Goal: Task Accomplishment & Management: Use online tool/utility

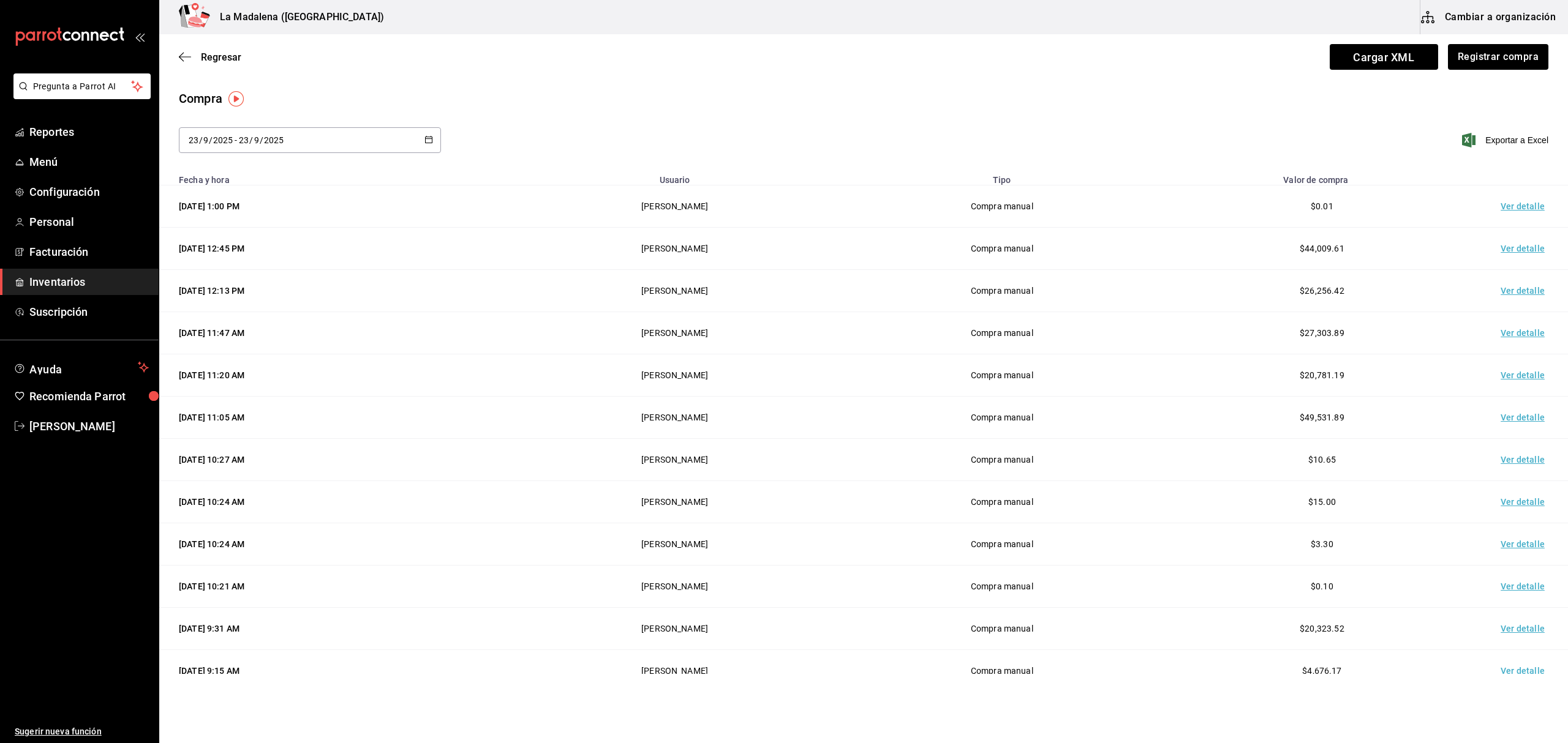
click at [70, 284] on span "Inventarios" at bounding box center [89, 282] width 120 height 17
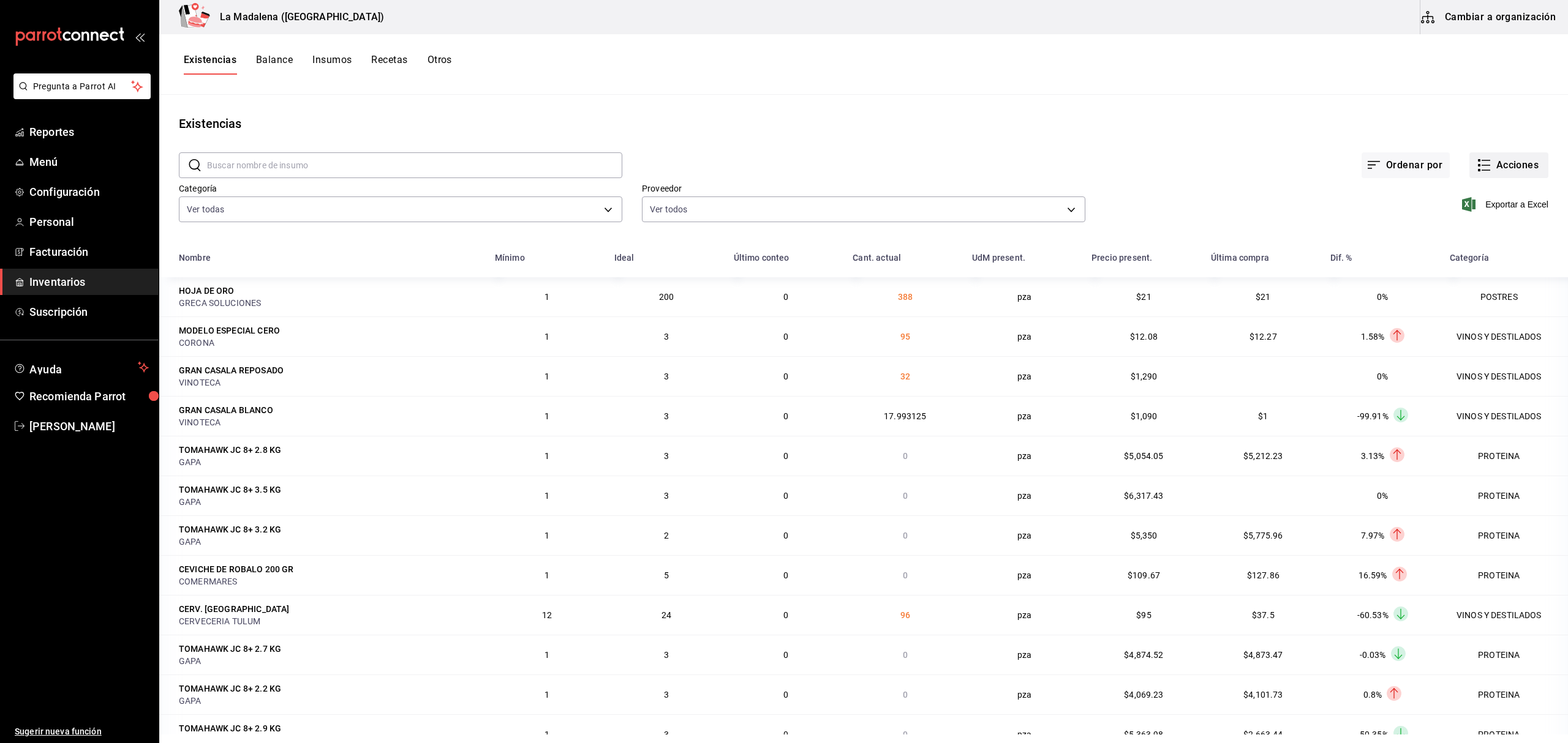
click at [1502, 168] on button "Acciones" at bounding box center [1508, 165] width 79 height 25
click at [1460, 231] on span "Compra" at bounding box center [1495, 232] width 103 height 13
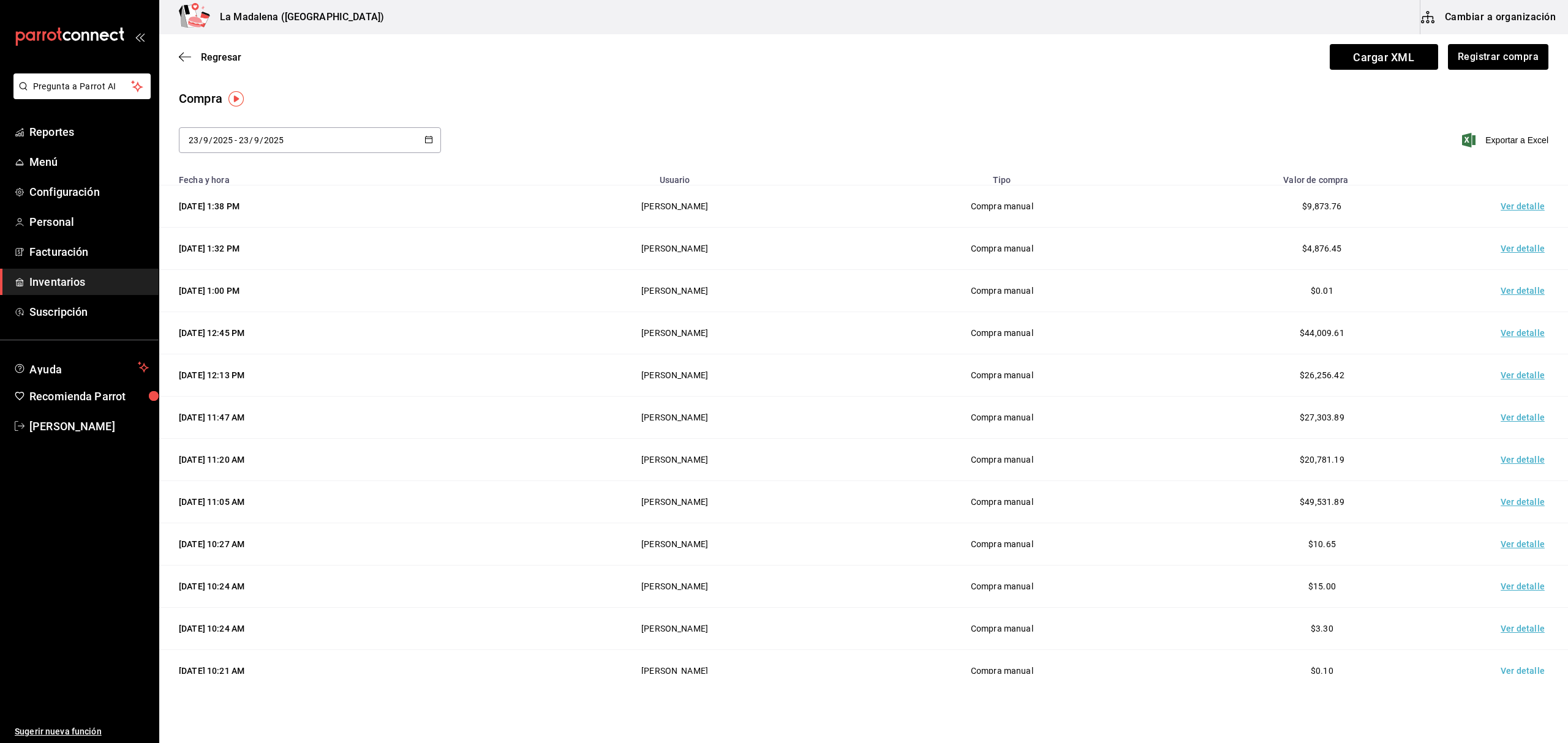
click at [298, 147] on div "2025-09-23 23 / 9 / 2025 - 2025-09-23 23 / 9 / 2025" at bounding box center [309, 140] width 262 height 25
click at [240, 370] on li "Rango de fechas" at bounding box center [236, 372] width 116 height 28
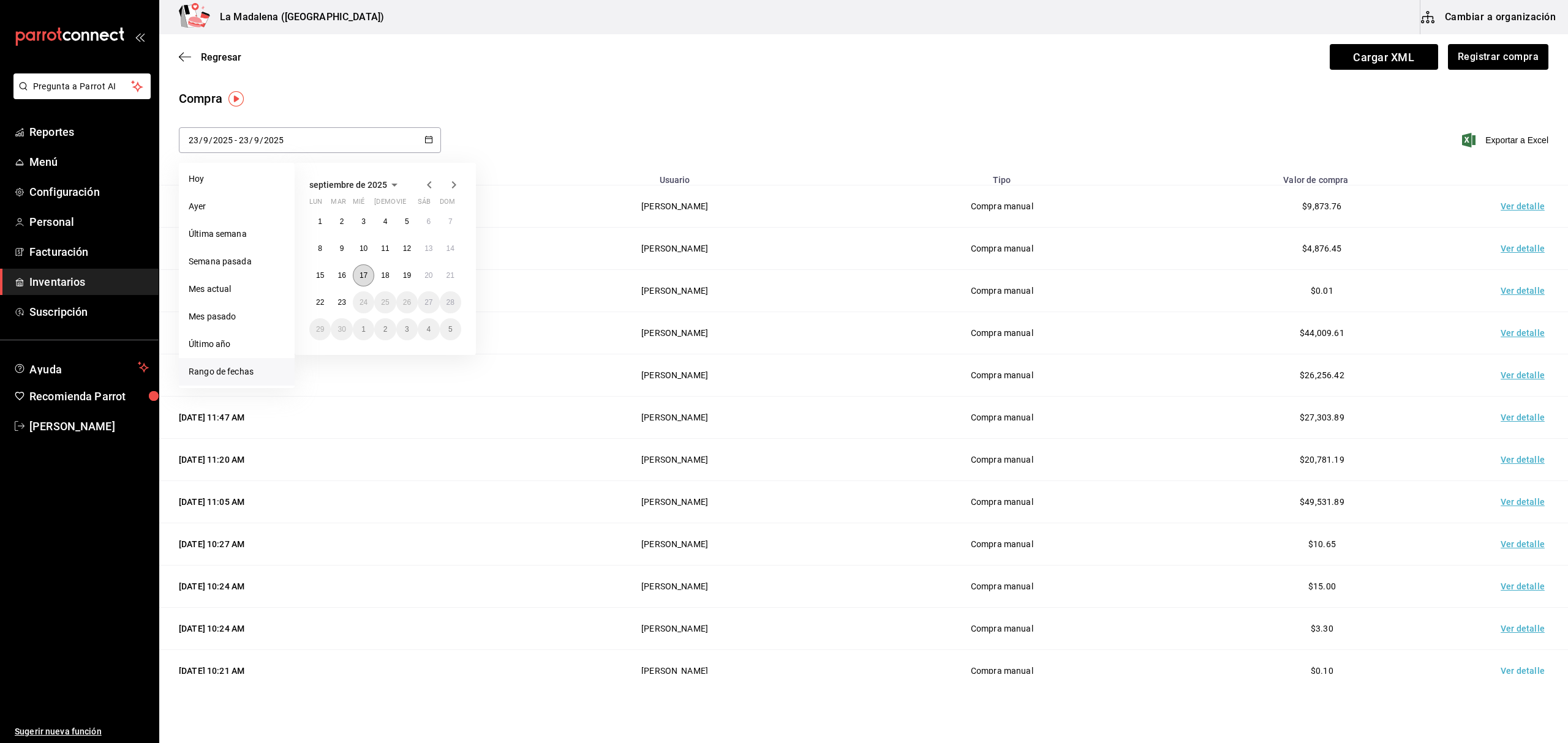
click at [364, 277] on abbr "17" at bounding box center [363, 275] width 8 height 9
click at [336, 300] on button "23" at bounding box center [341, 303] width 22 height 22
type input "2025-09-17"
type input "17"
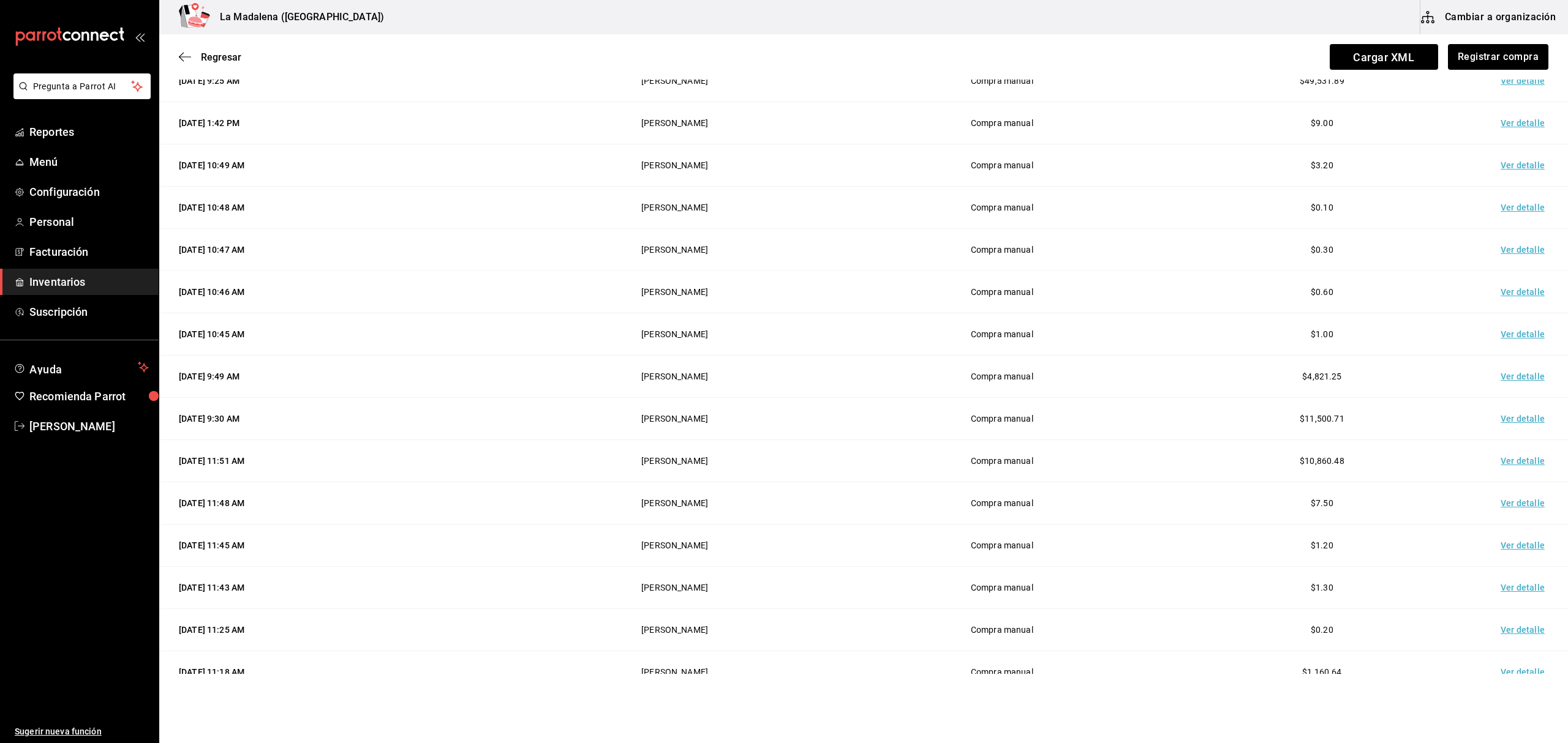
scroll to position [3181, 0]
drag, startPoint x: 61, startPoint y: 284, endPoint x: 70, endPoint y: 272, distance: 15.0
click at [60, 283] on span "Inventarios" at bounding box center [89, 282] width 120 height 17
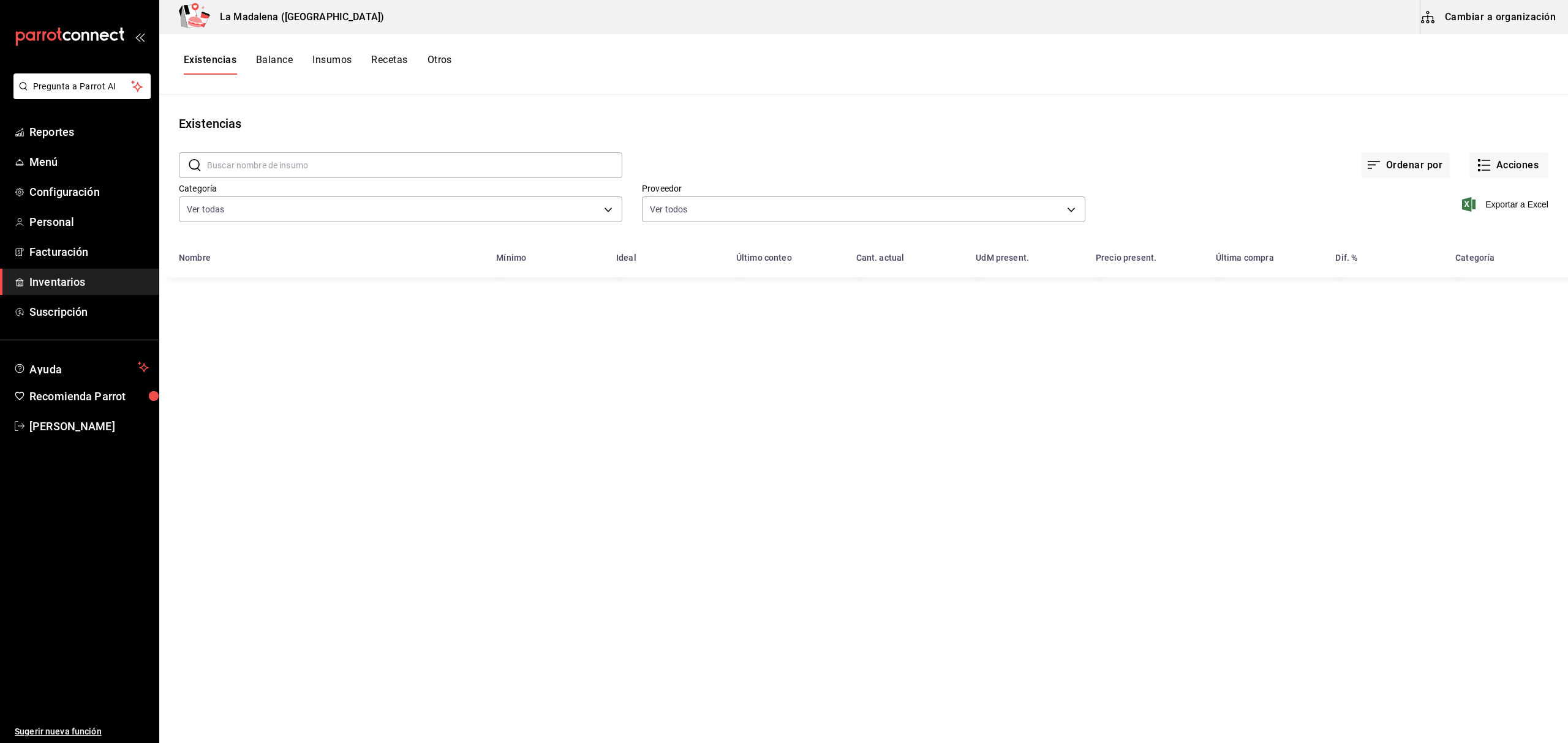
click at [441, 60] on button "Otros" at bounding box center [439, 65] width 25 height 21
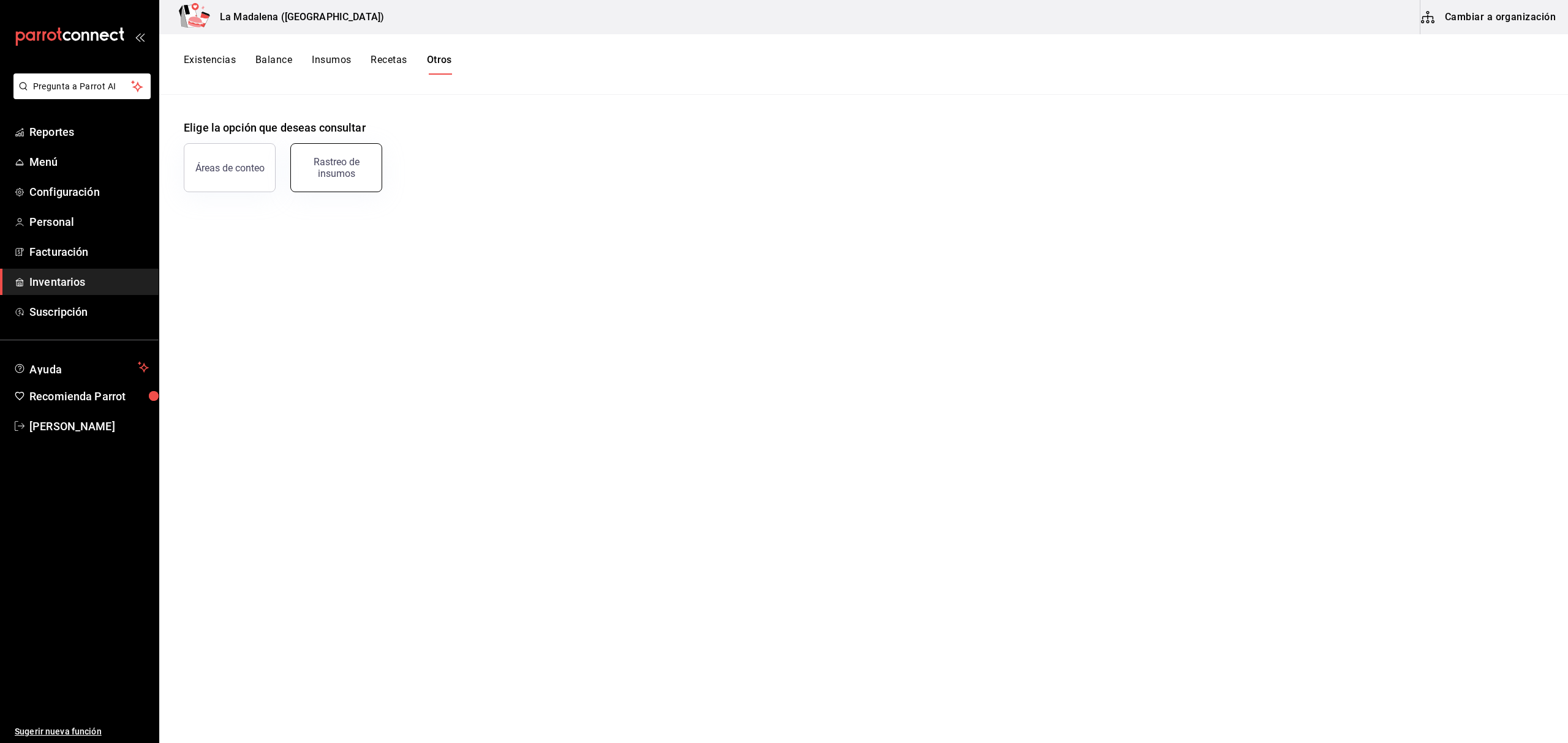
click at [335, 174] on div "Rastreo de insumos" at bounding box center [335, 167] width 76 height 23
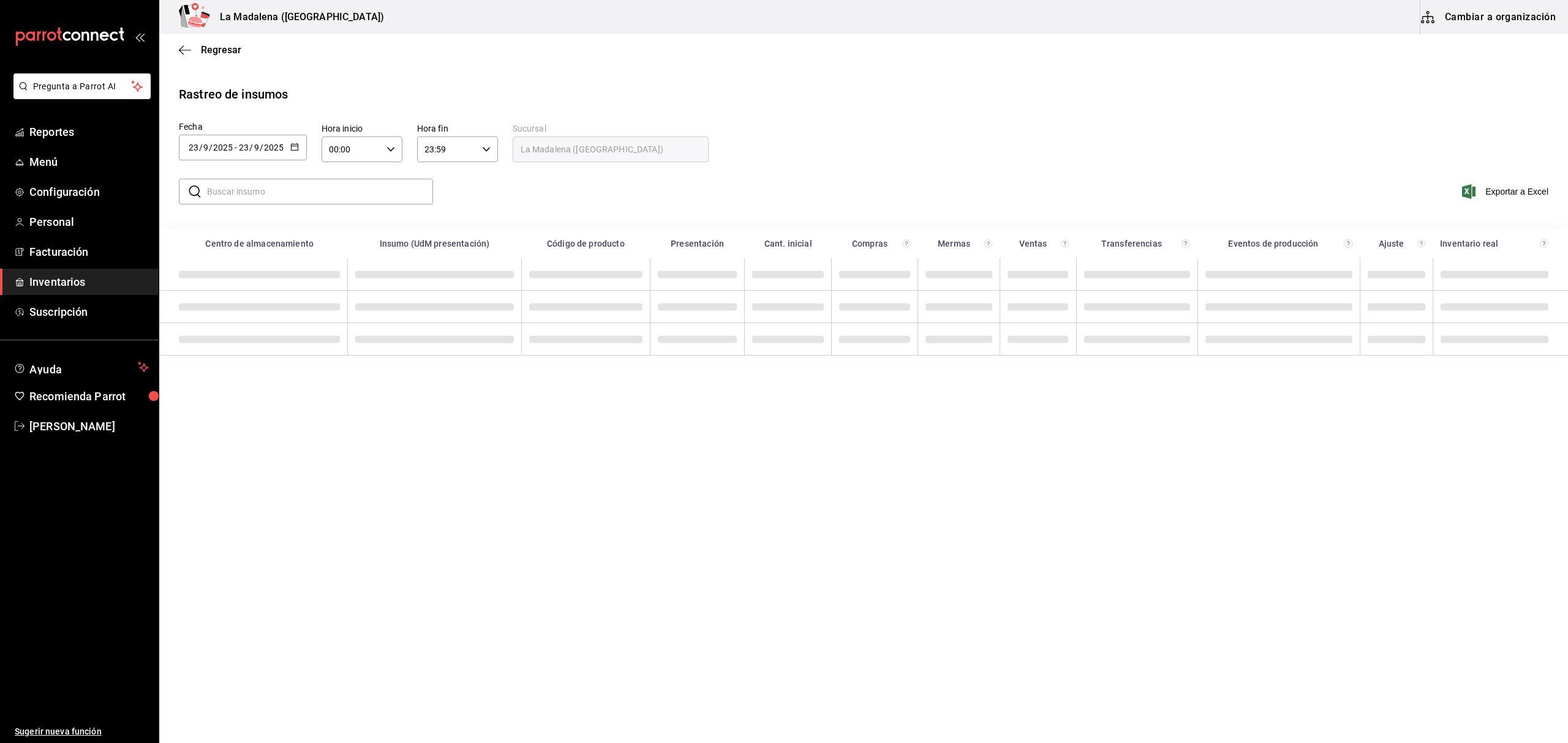
click at [255, 151] on input "9" at bounding box center [257, 147] width 6 height 10
click at [221, 387] on li "Rango de fechas" at bounding box center [236, 379] width 116 height 28
click at [363, 276] on button "17" at bounding box center [363, 283] width 22 height 22
click at [344, 311] on abbr "23" at bounding box center [341, 310] width 8 height 9
type input "2025-09-17"
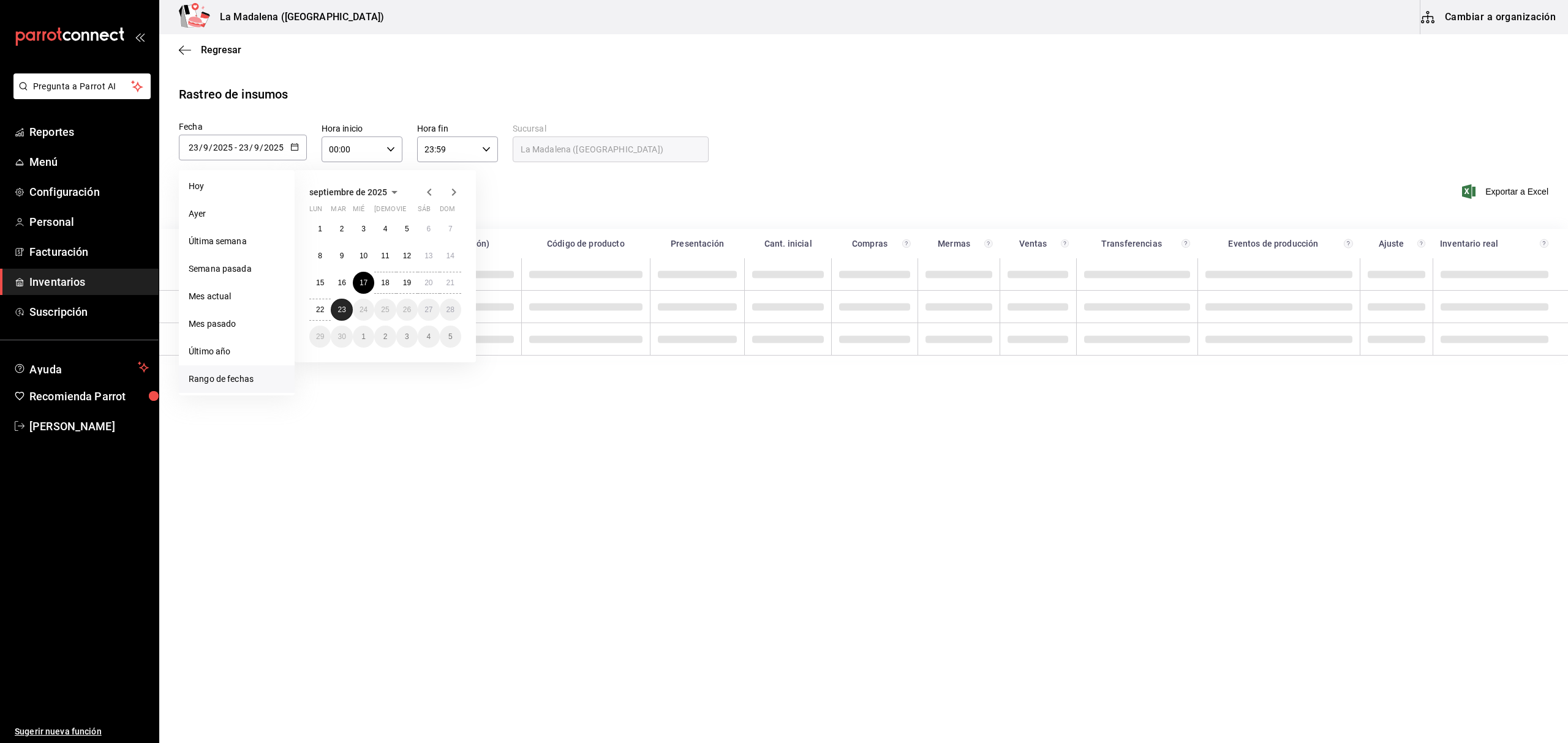
type input "17"
click at [378, 150] on input "00:00" at bounding box center [351, 149] width 60 height 25
click at [340, 231] on span "10" at bounding box center [341, 229] width 21 height 10
type input "10:00"
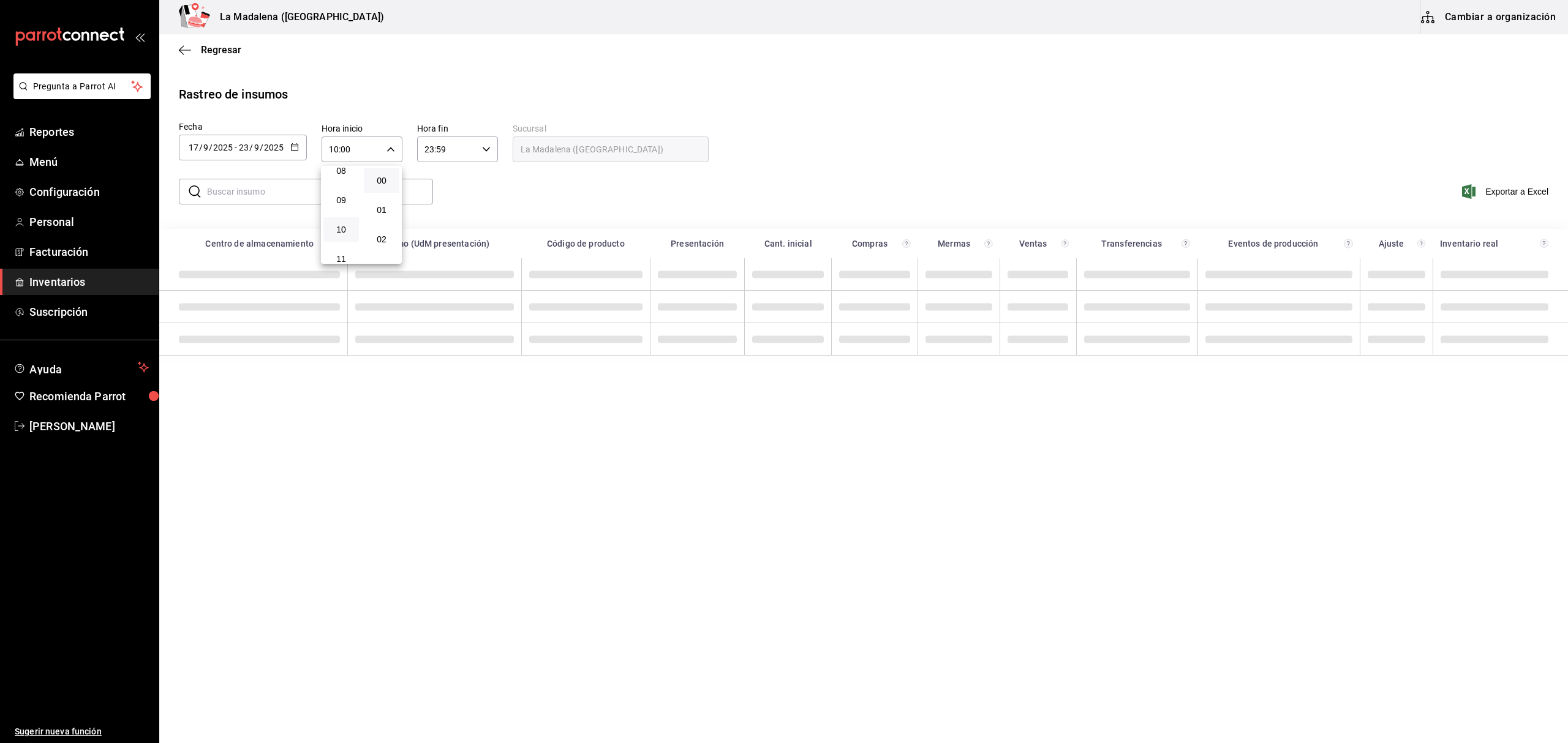
click at [468, 152] on div at bounding box center [784, 371] width 1568 height 743
click at [476, 152] on input "23:59" at bounding box center [446, 149] width 60 height 25
click at [435, 182] on span "04" at bounding box center [437, 181] width 21 height 10
type input "04:59"
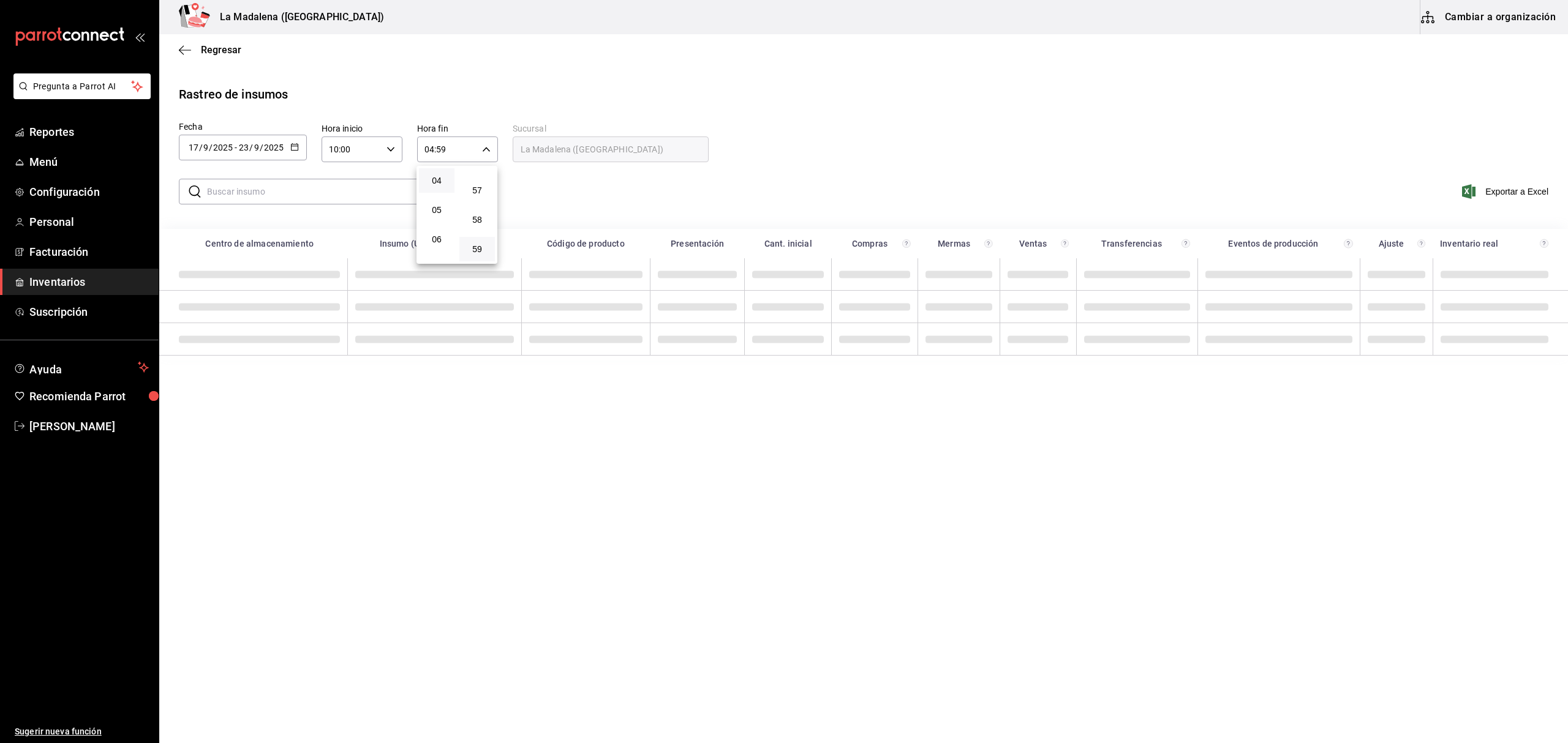
click at [317, 186] on div at bounding box center [784, 371] width 1568 height 743
click at [314, 196] on input "text" at bounding box center [320, 191] width 226 height 25
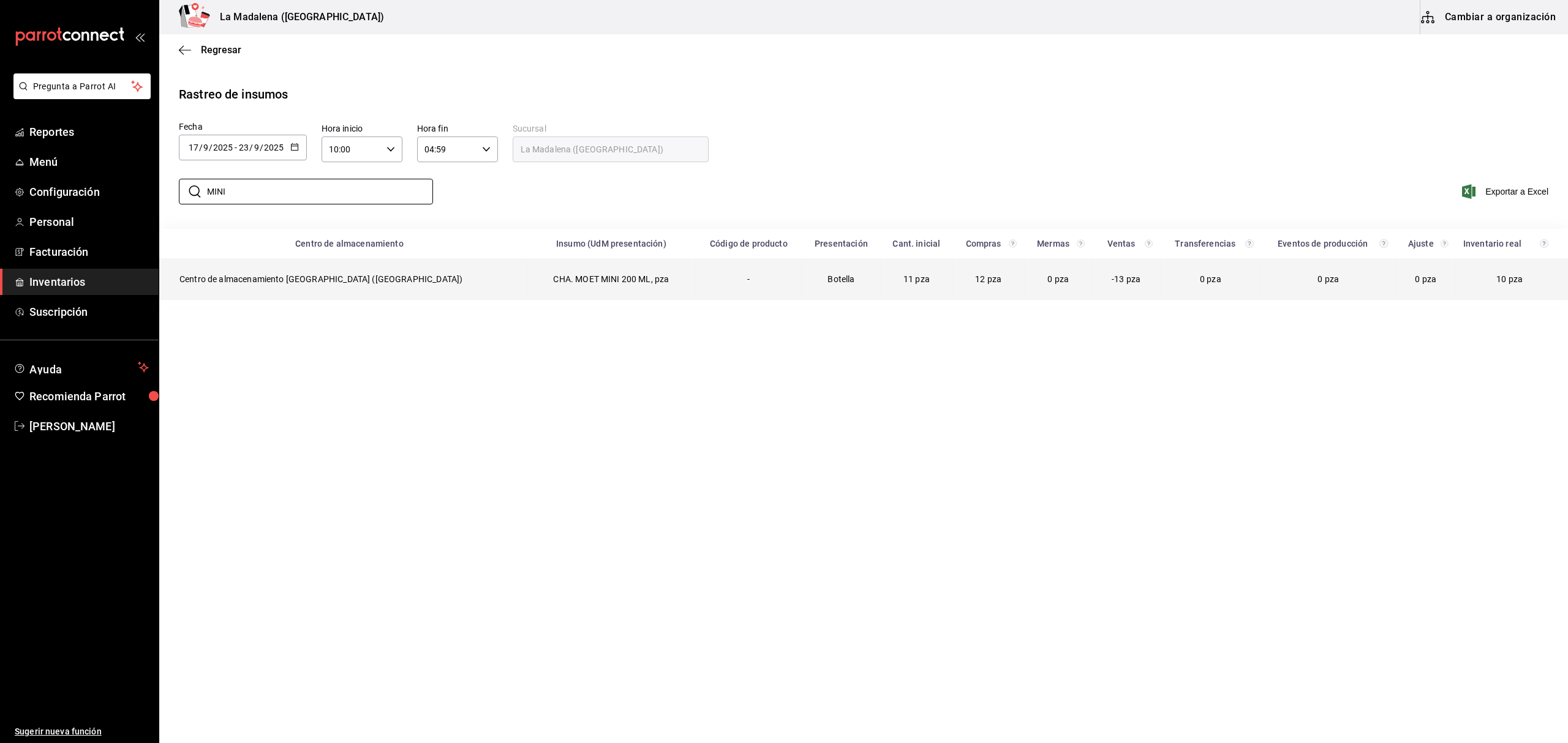
type input "MINI"
click at [554, 276] on td "CHA. MOET MINI 200 ML, pza" at bounding box center [610, 279] width 168 height 41
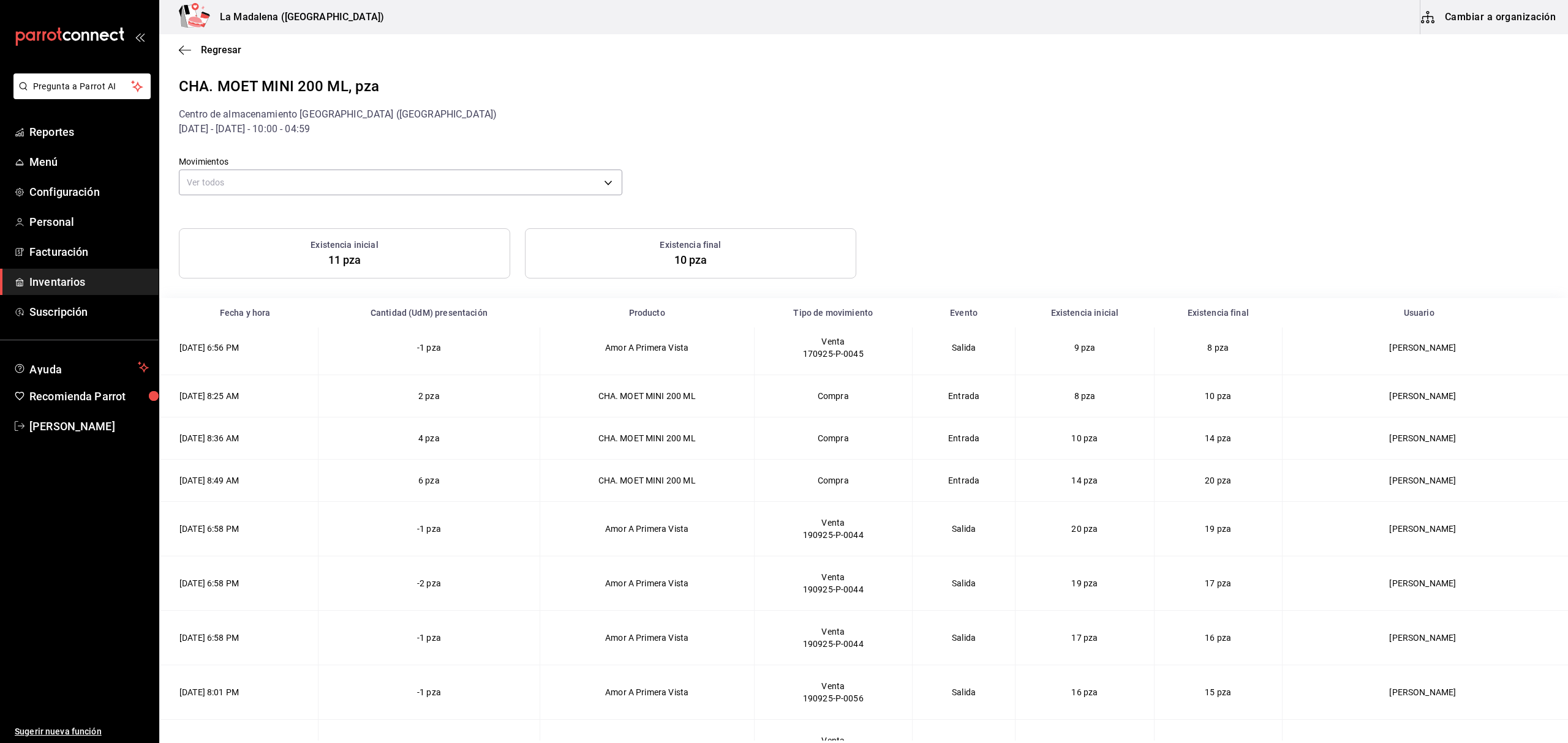
scroll to position [144, 0]
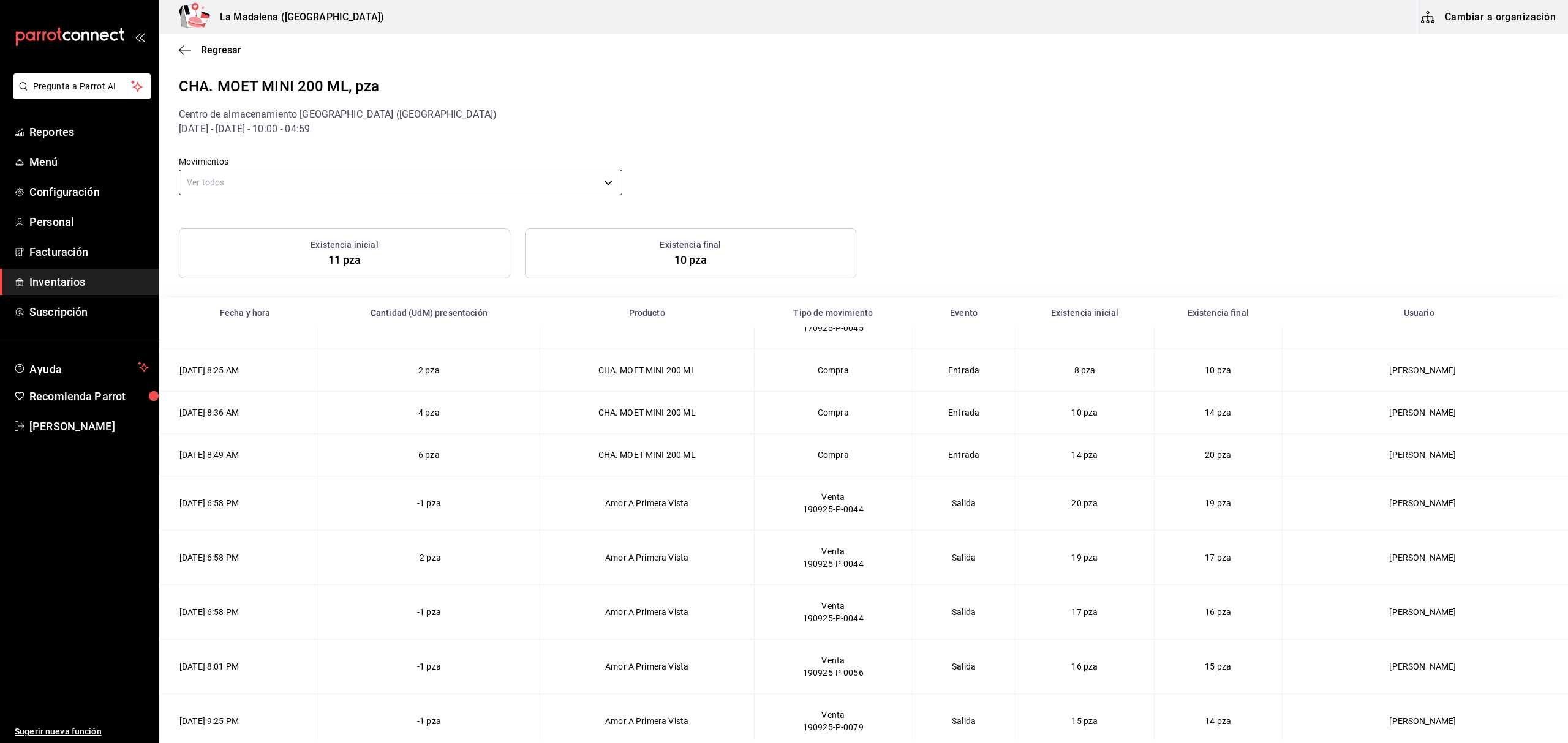
click at [426, 189] on body "Pregunta a Parrot AI Reportes Menú Configuración Personal Facturación Inventari…" at bounding box center [784, 370] width 1568 height 741
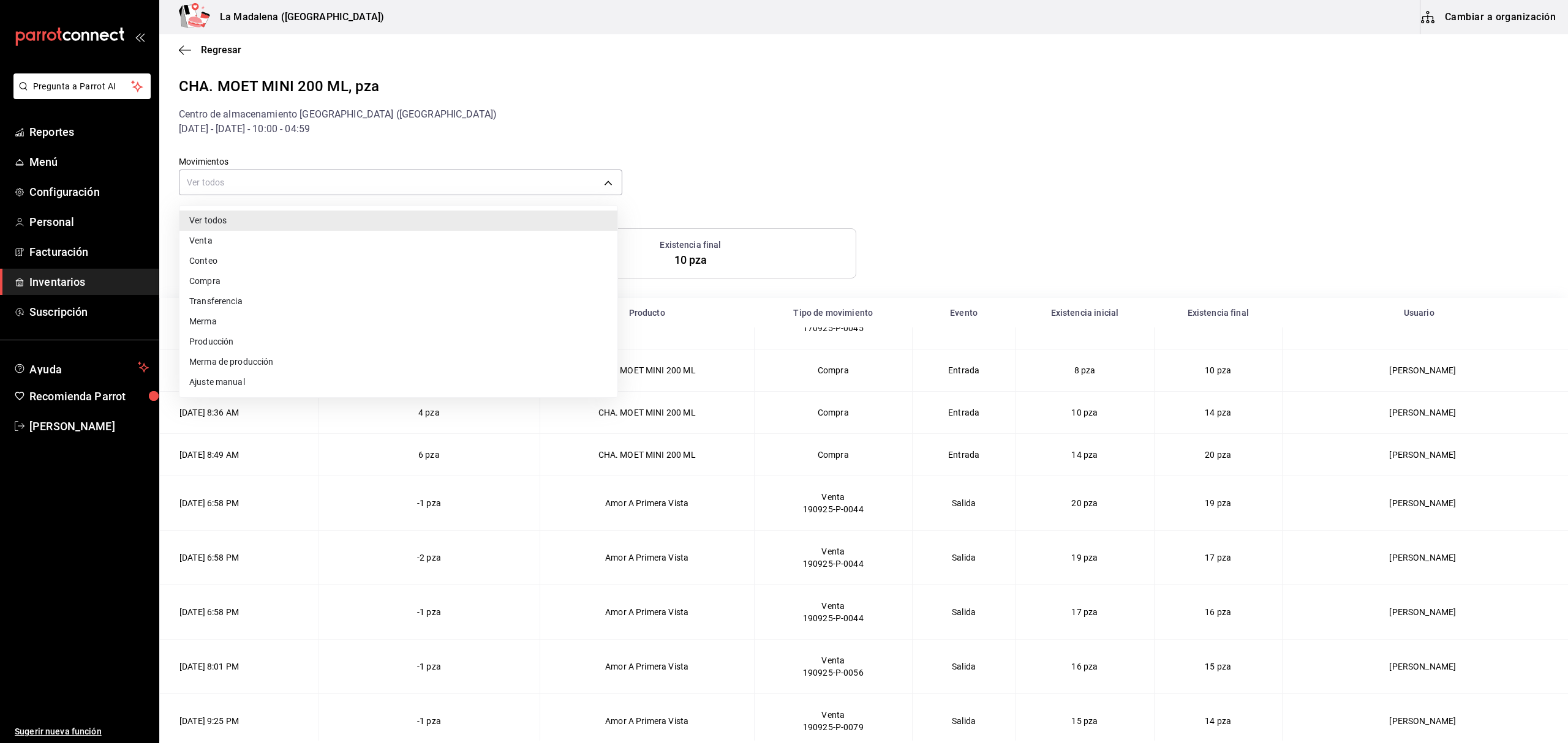
click at [237, 290] on li "Compra" at bounding box center [398, 280] width 438 height 20
type input "PURCHASE"
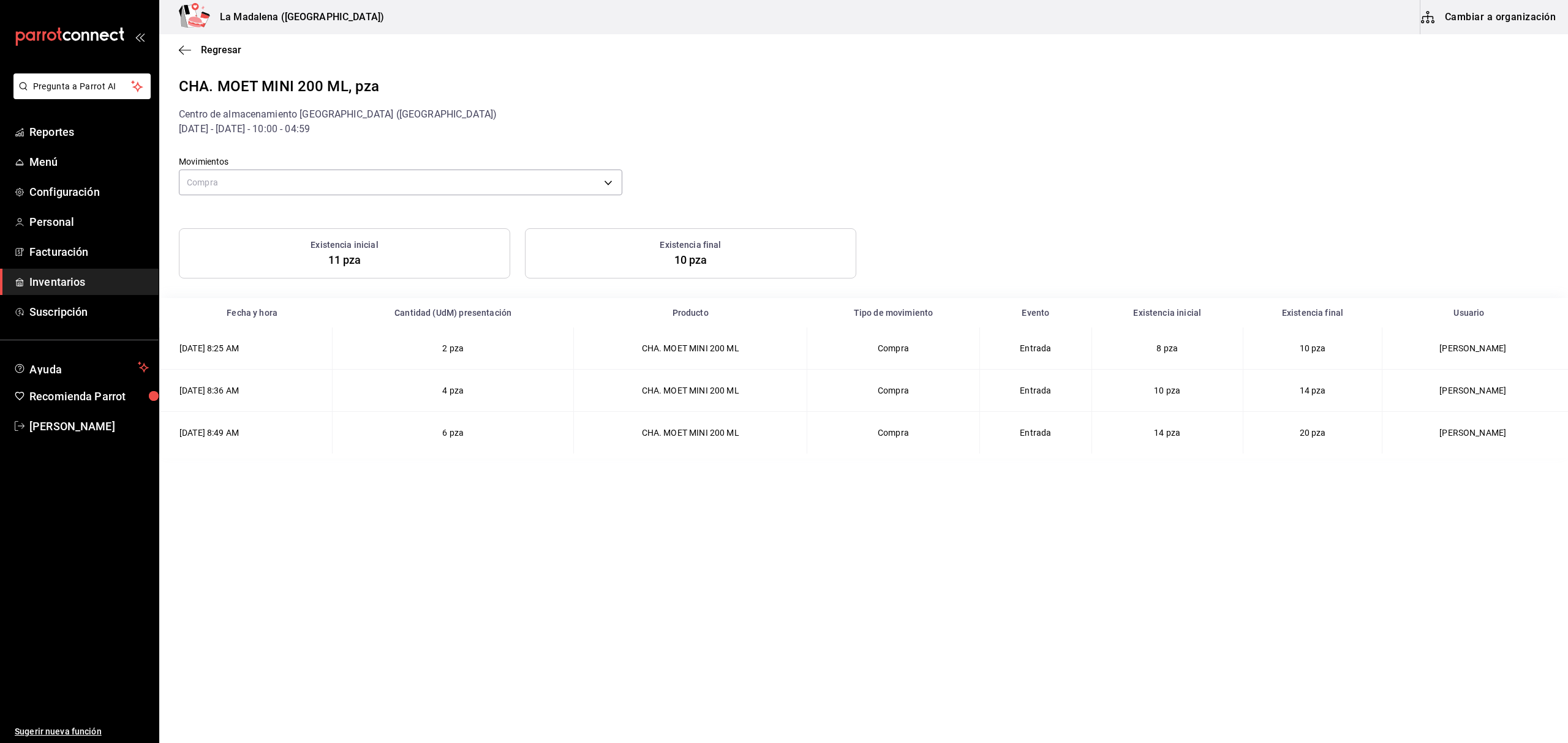
click at [381, 531] on main "Regresar CHA. MOET MINI 200 ML, pza Centro de almacenamiento La Madalena (Cancu…" at bounding box center [864, 387] width 1409 height 706
click at [375, 531] on main "Regresar CHA. MOET MINI 200 ML, pza Centro de almacenamiento La Madalena (Cancu…" at bounding box center [864, 387] width 1409 height 706
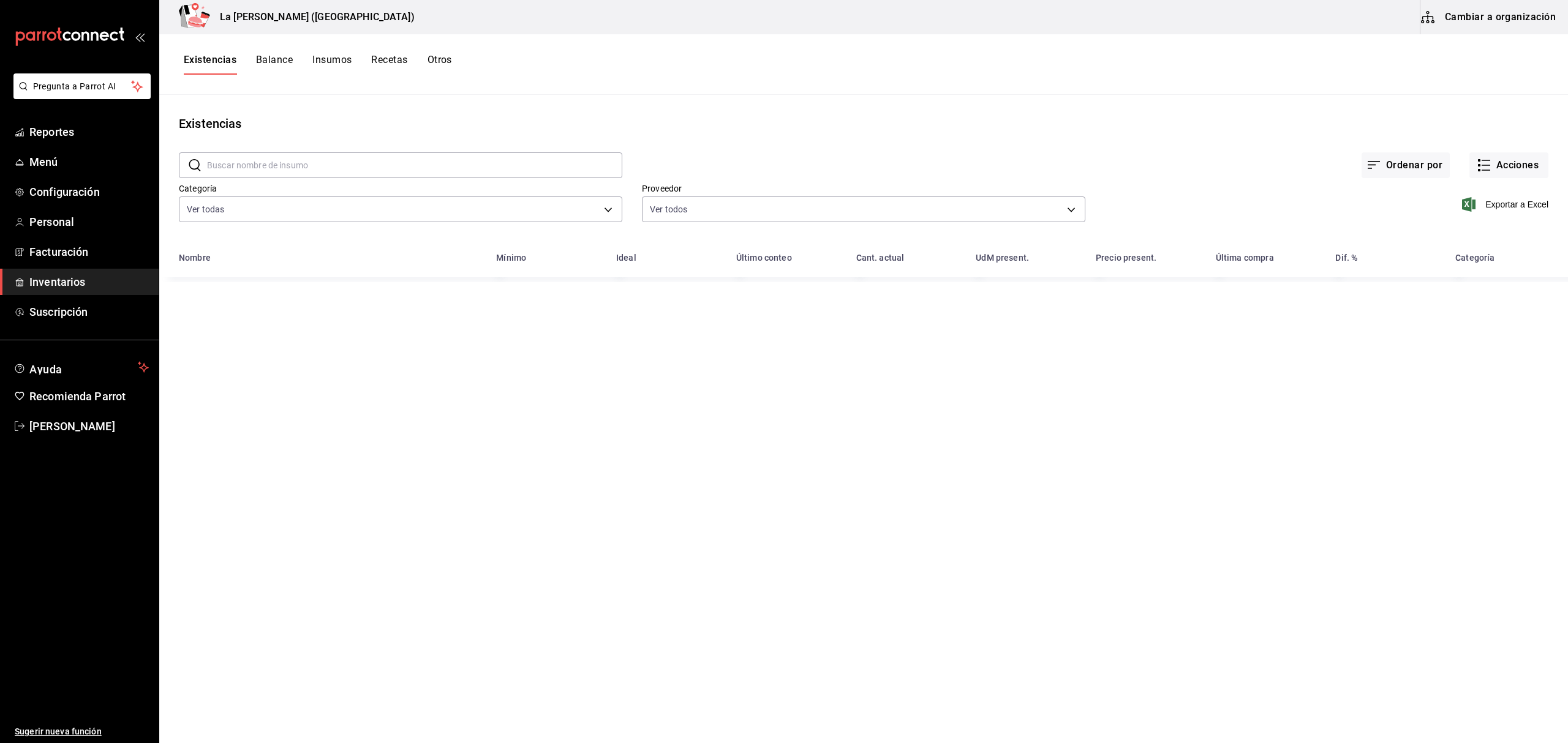
click at [69, 287] on span "Inventarios" at bounding box center [89, 282] width 120 height 17
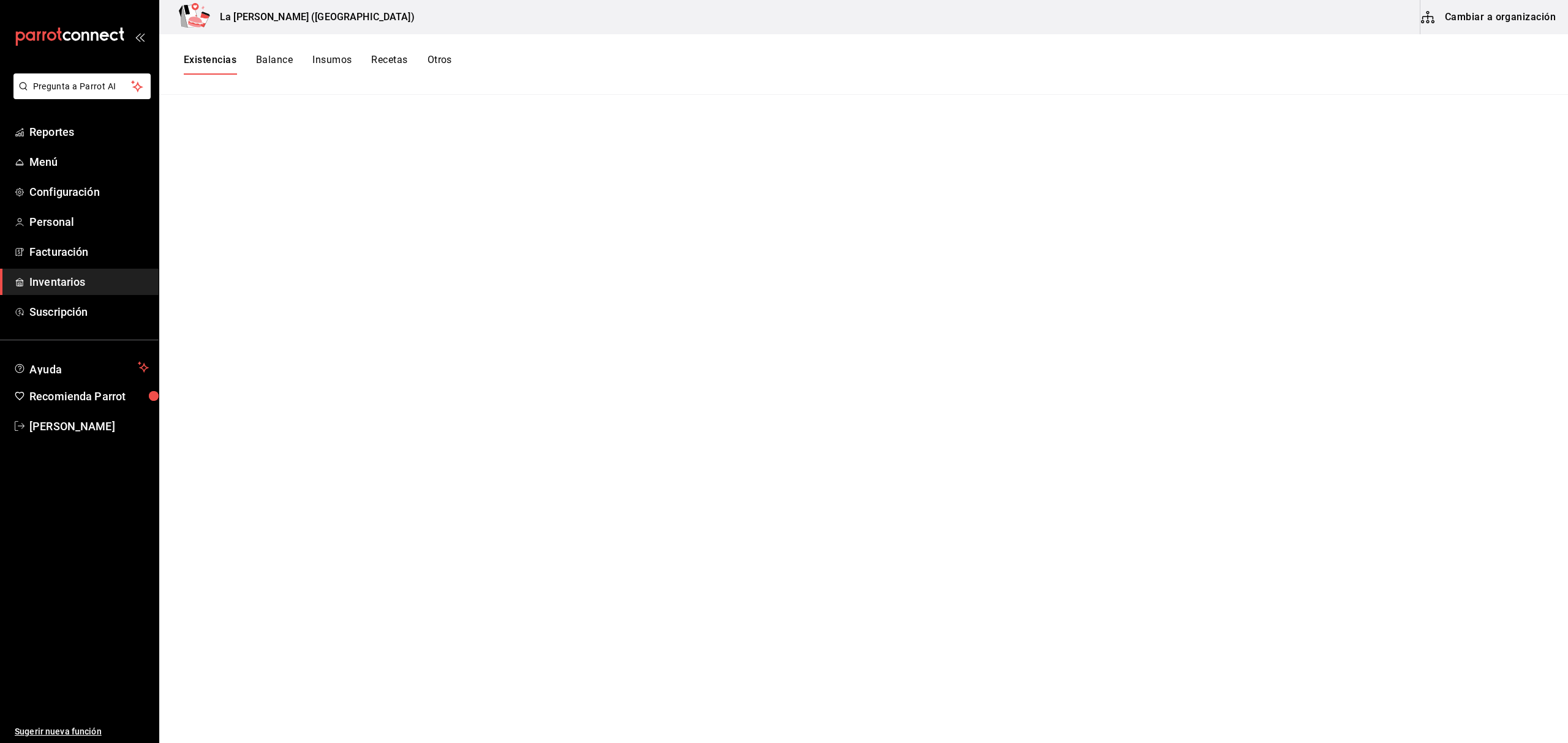
click at [219, 61] on button "Existencias" at bounding box center [210, 65] width 53 height 21
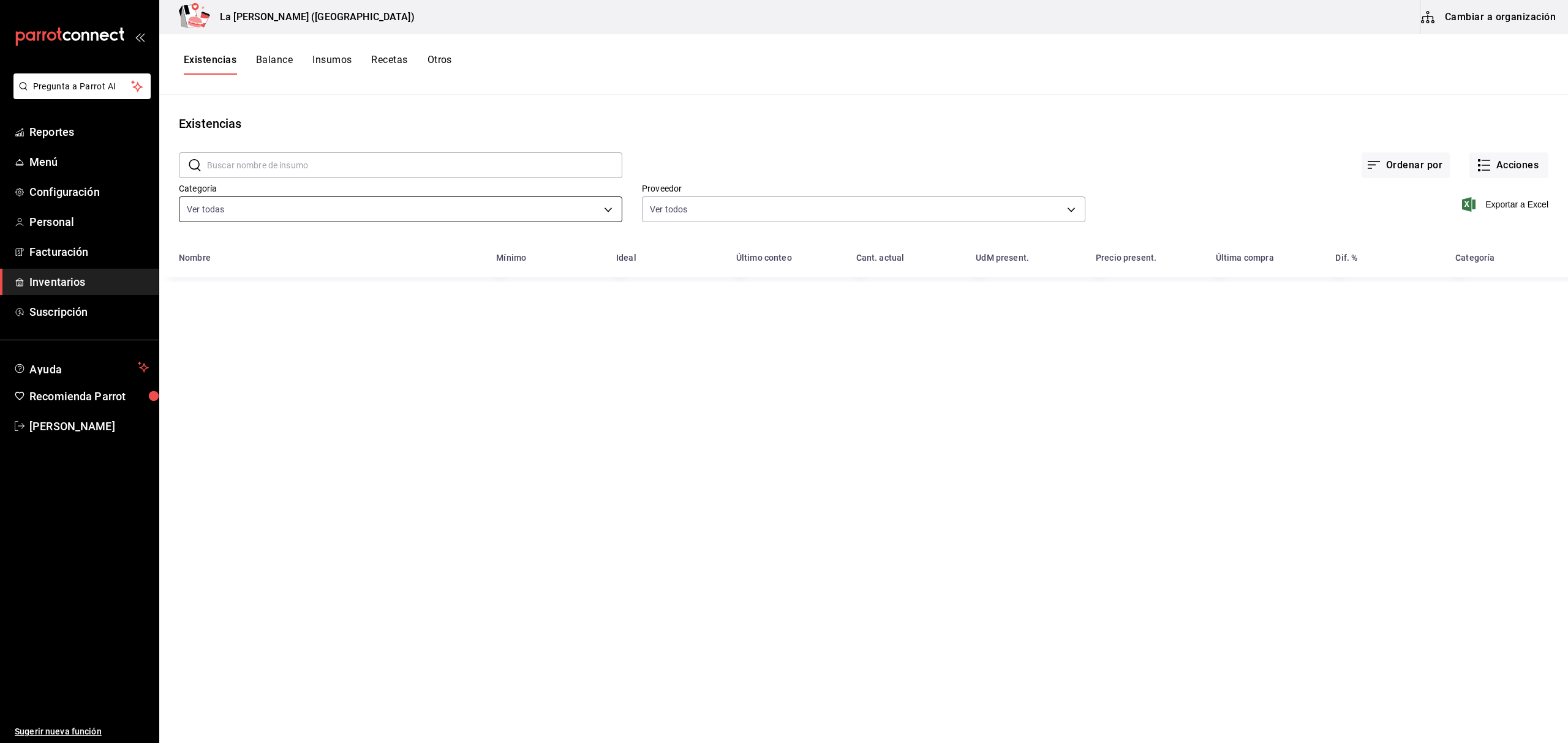
click at [279, 217] on body "Pregunta a Parrot AI Reportes Menú Configuración Personal Facturación Inventari…" at bounding box center [784, 367] width 1568 height 734
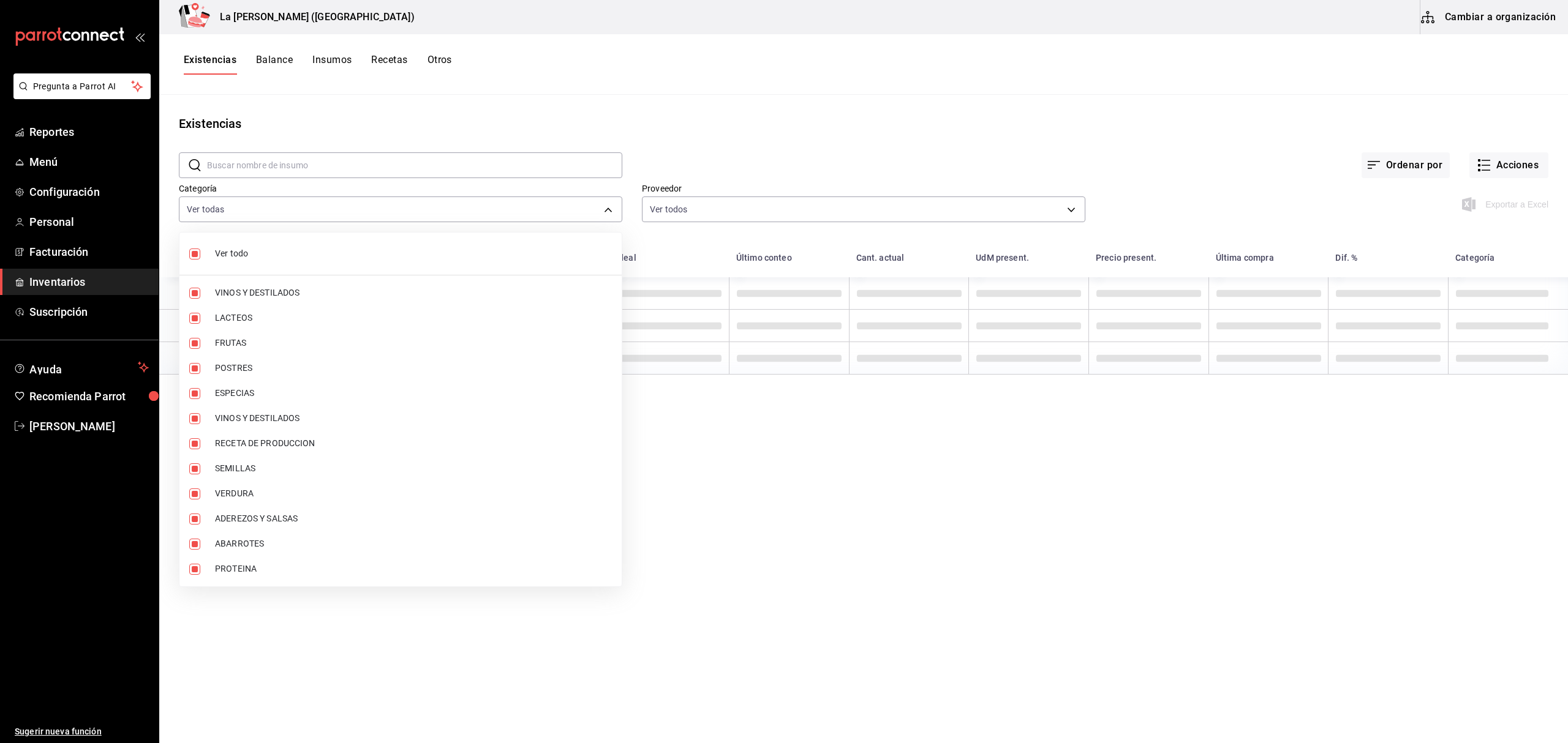
click at [269, 241] on li "Ver todo" at bounding box center [400, 253] width 442 height 33
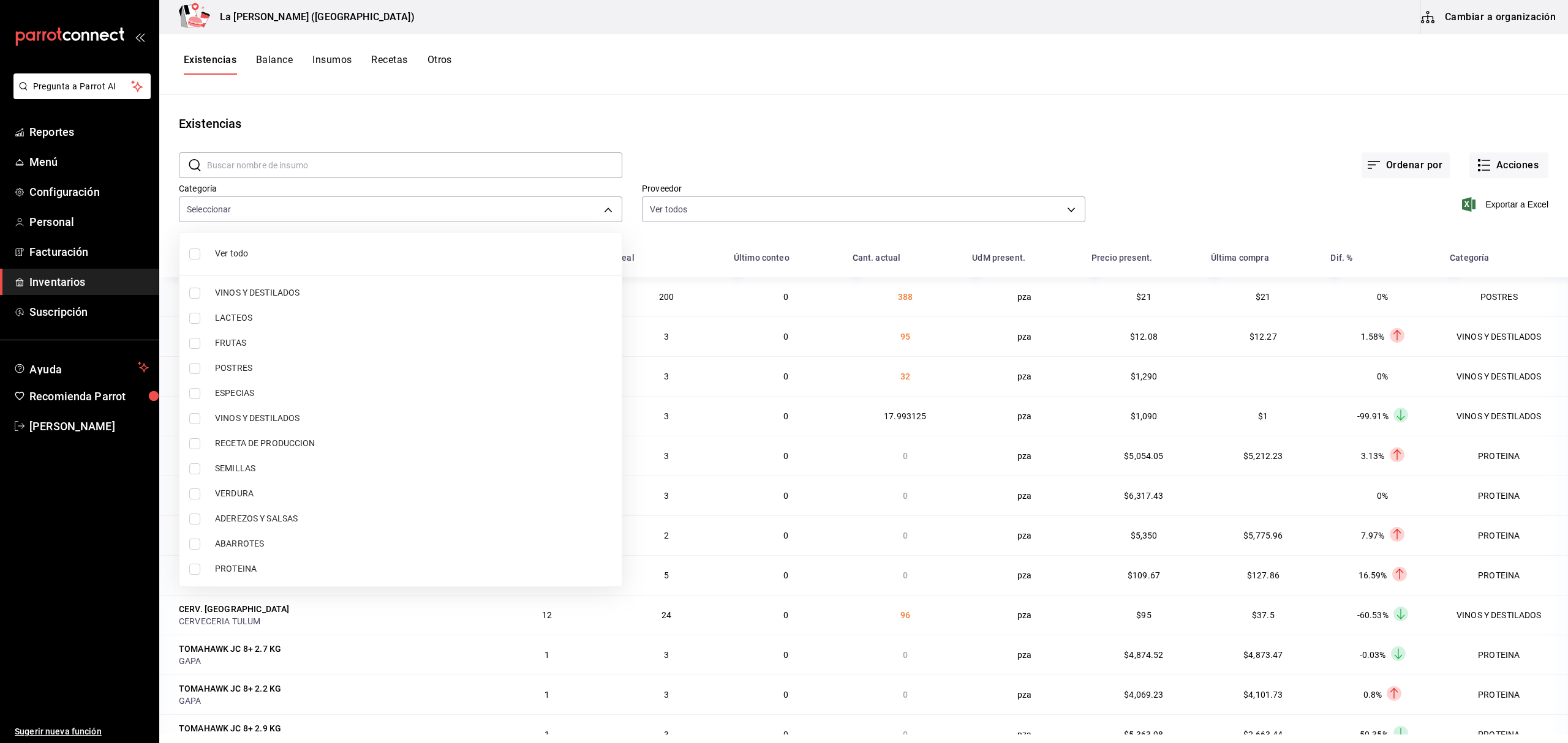
checkbox input "false"
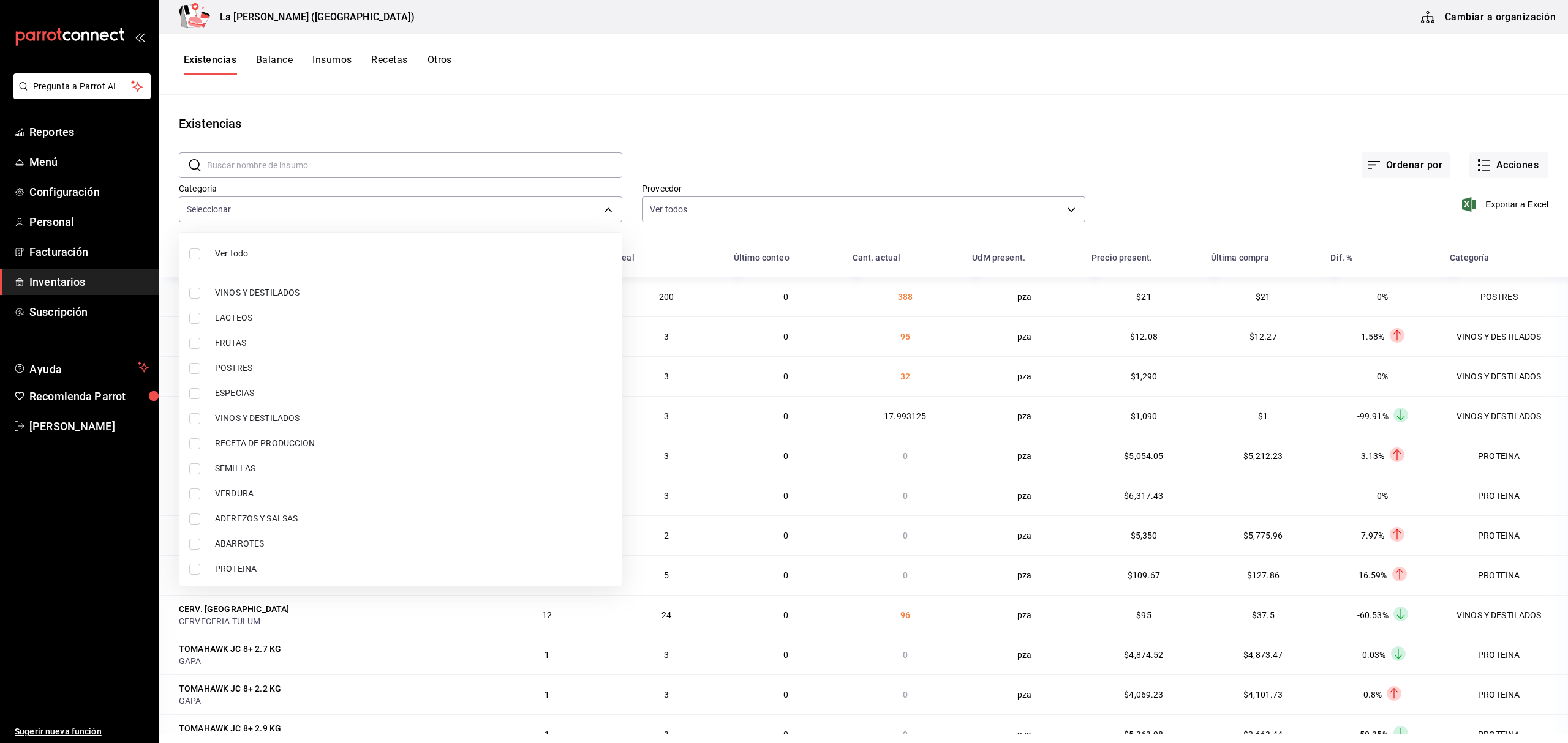
checkbox input "false"
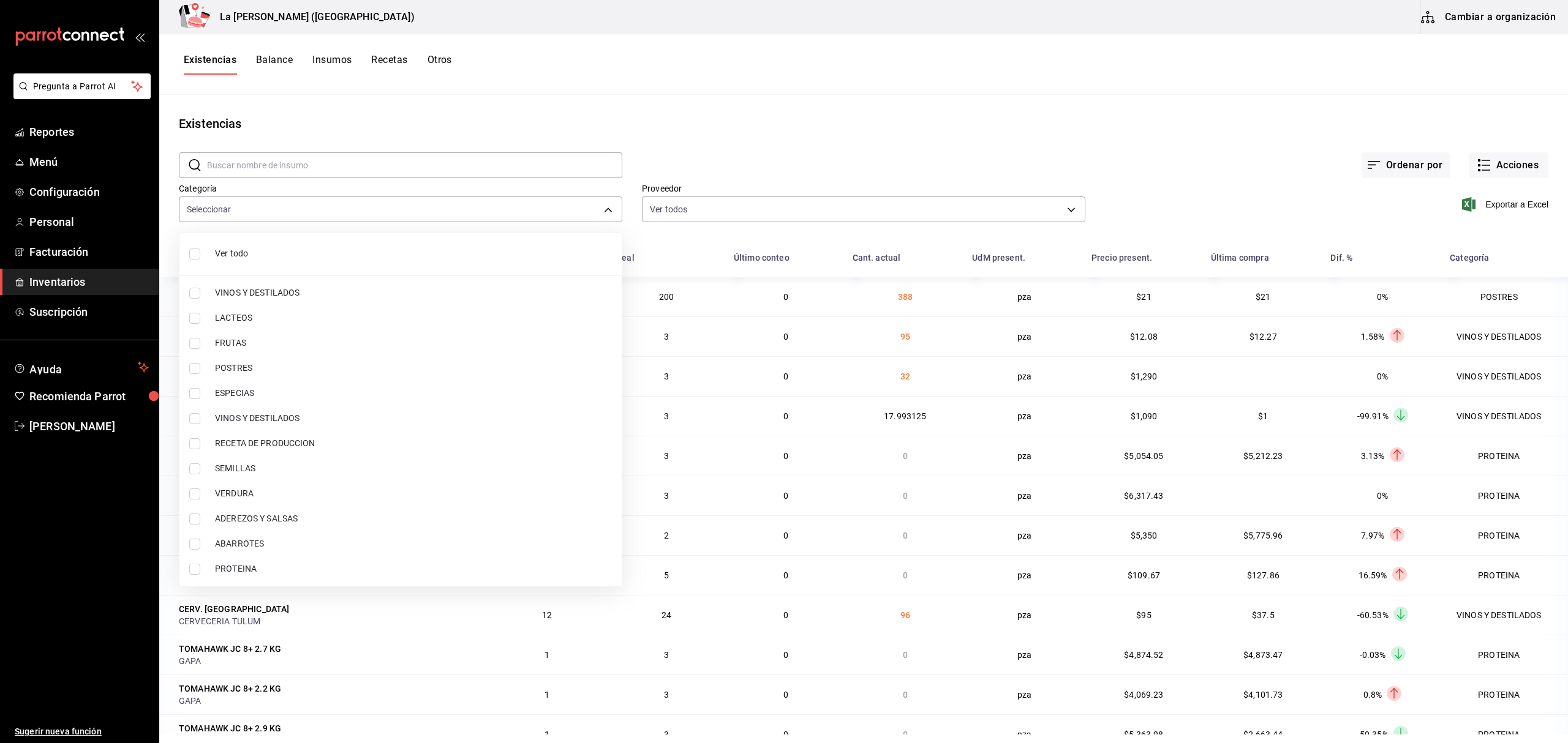
checkbox input "false"
click at [248, 572] on span "PROTEINA" at bounding box center [414, 569] width 397 height 13
type input "89020659-a685-42c8-84d5-b1543ef933a3"
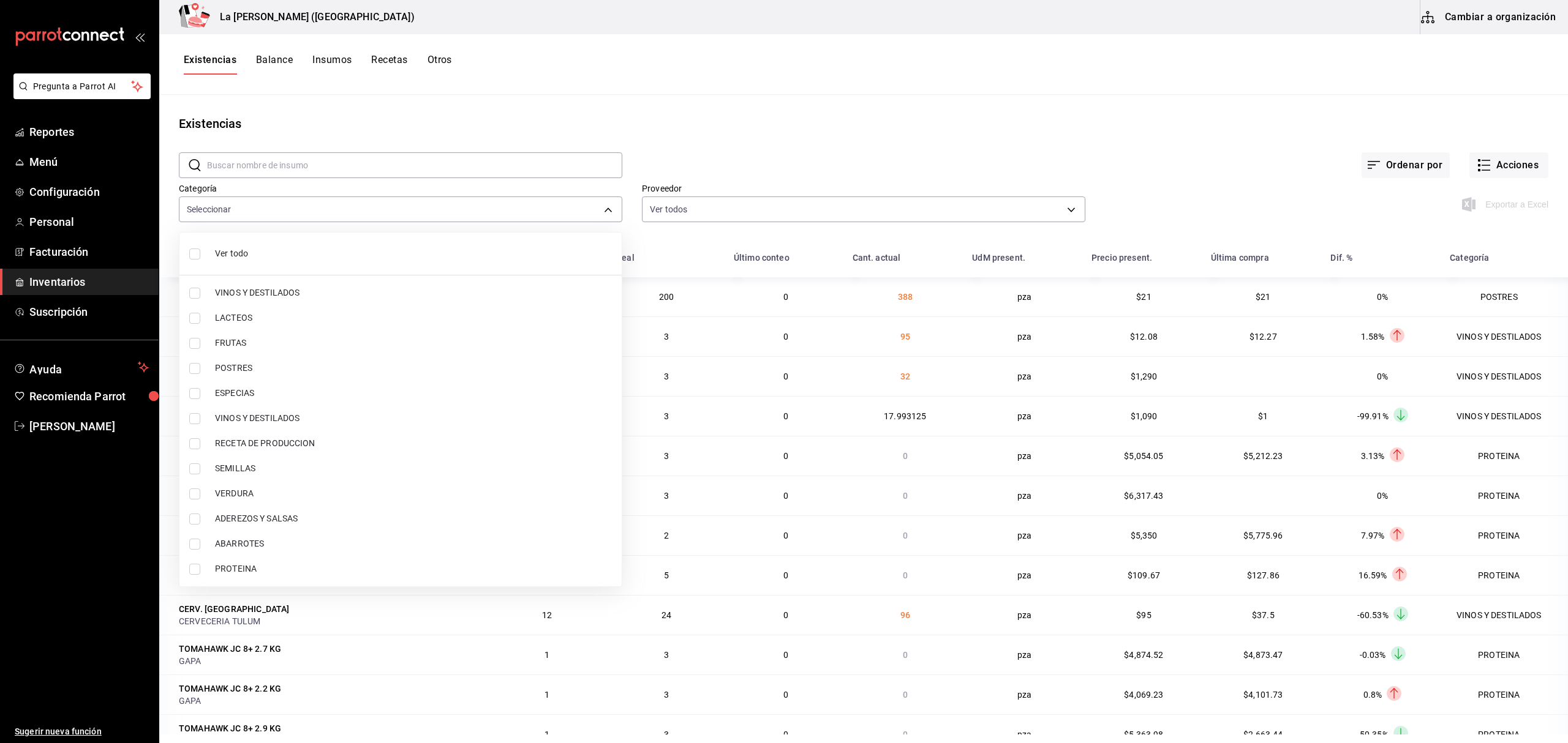
checkbox input "true"
click at [245, 361] on li "POSTRES" at bounding box center [400, 369] width 442 height 25
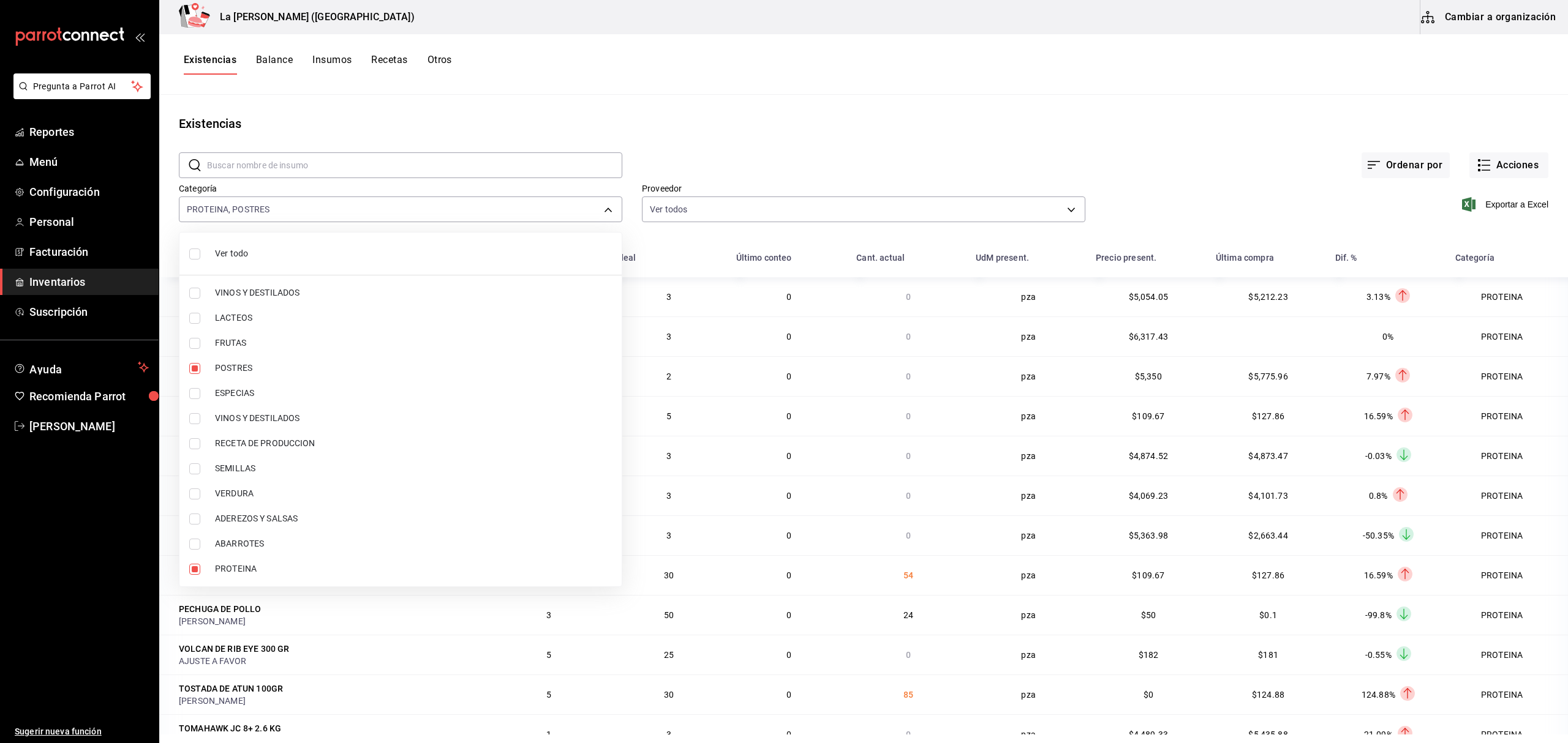
type input "89020659-a685-42c8-84d5-b1543ef933a3,300b8f87-2b59-439f-b980-3e97300322fa"
checkbox input "true"
click at [1472, 203] on div at bounding box center [784, 371] width 1568 height 743
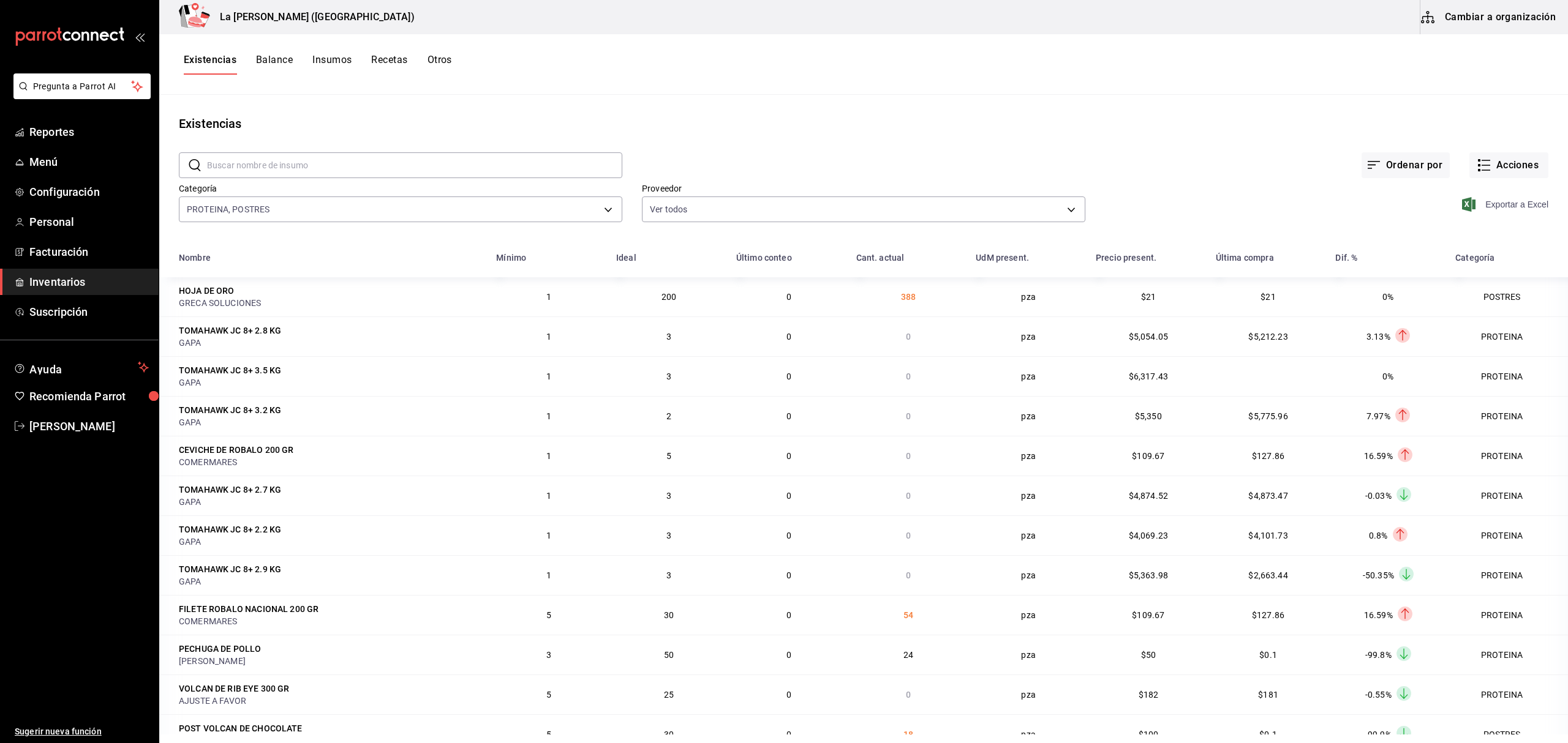
click at [1476, 201] on span "Exportar a Excel" at bounding box center [1506, 204] width 84 height 14
click at [80, 280] on span "Inventarios" at bounding box center [89, 282] width 120 height 17
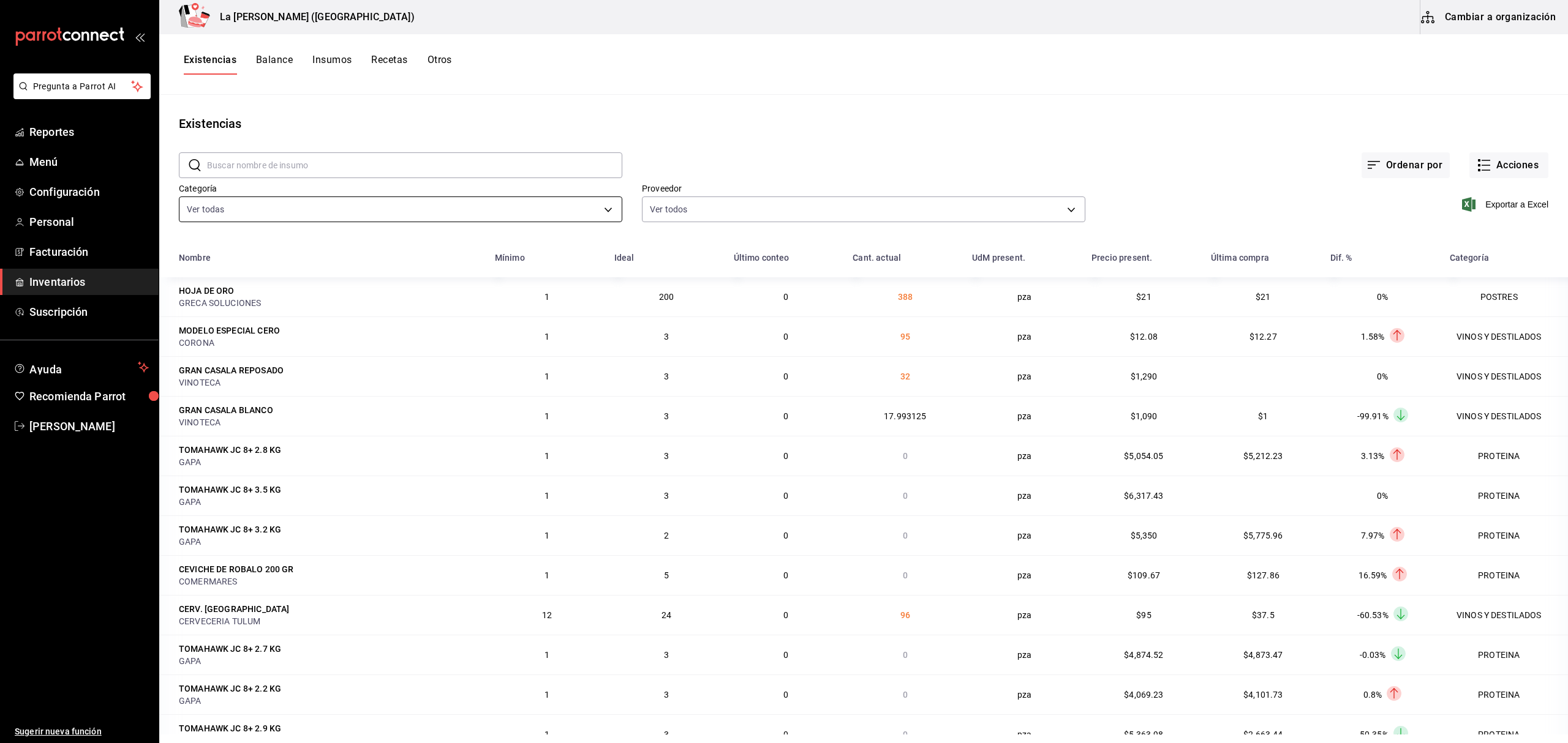
click at [250, 218] on body "Pregunta a Parrot AI Reportes Menú Configuración Personal Facturación Inventari…" at bounding box center [784, 367] width 1568 height 734
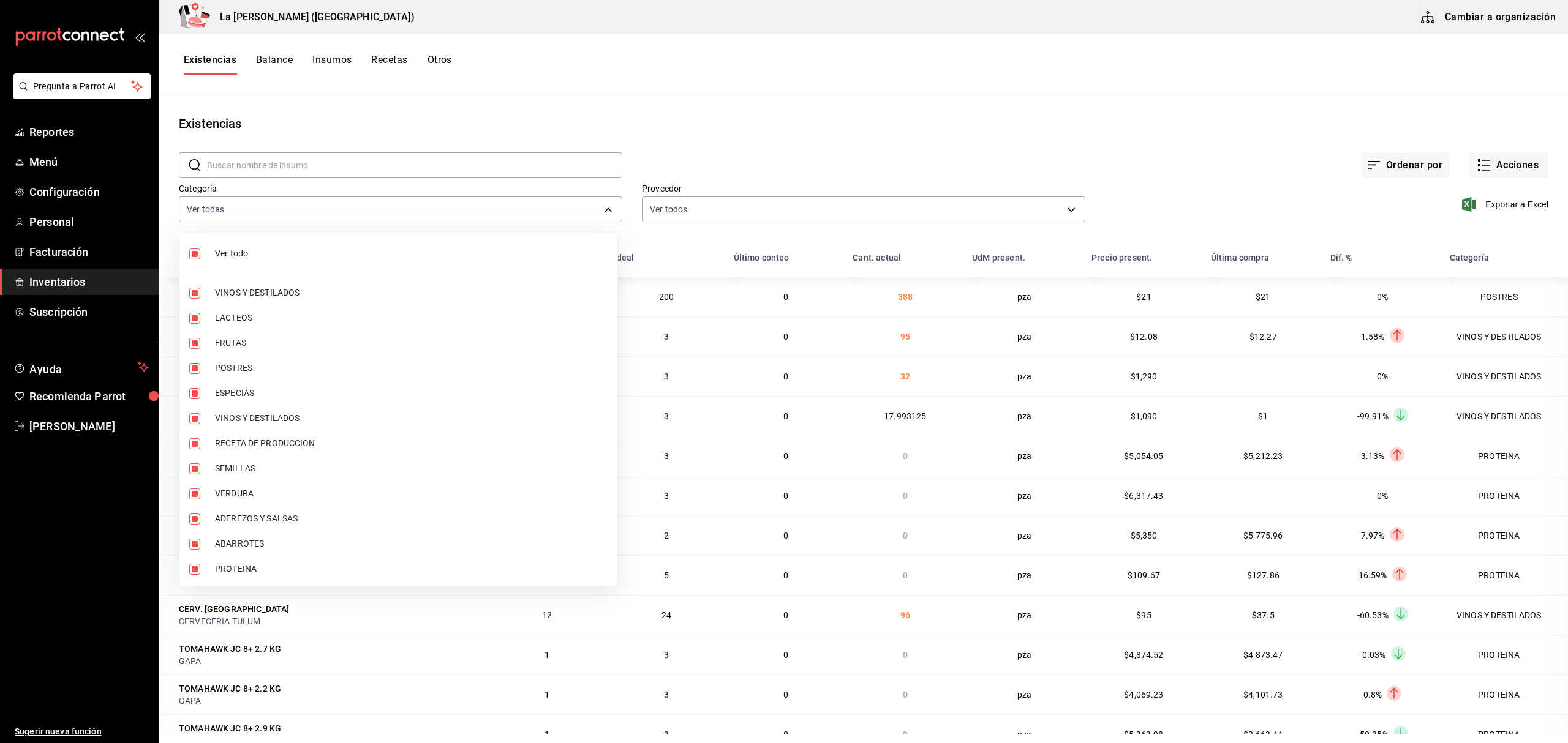
click at [237, 257] on span "Ver todo" at bounding box center [411, 254] width 393 height 13
checkbox input "false"
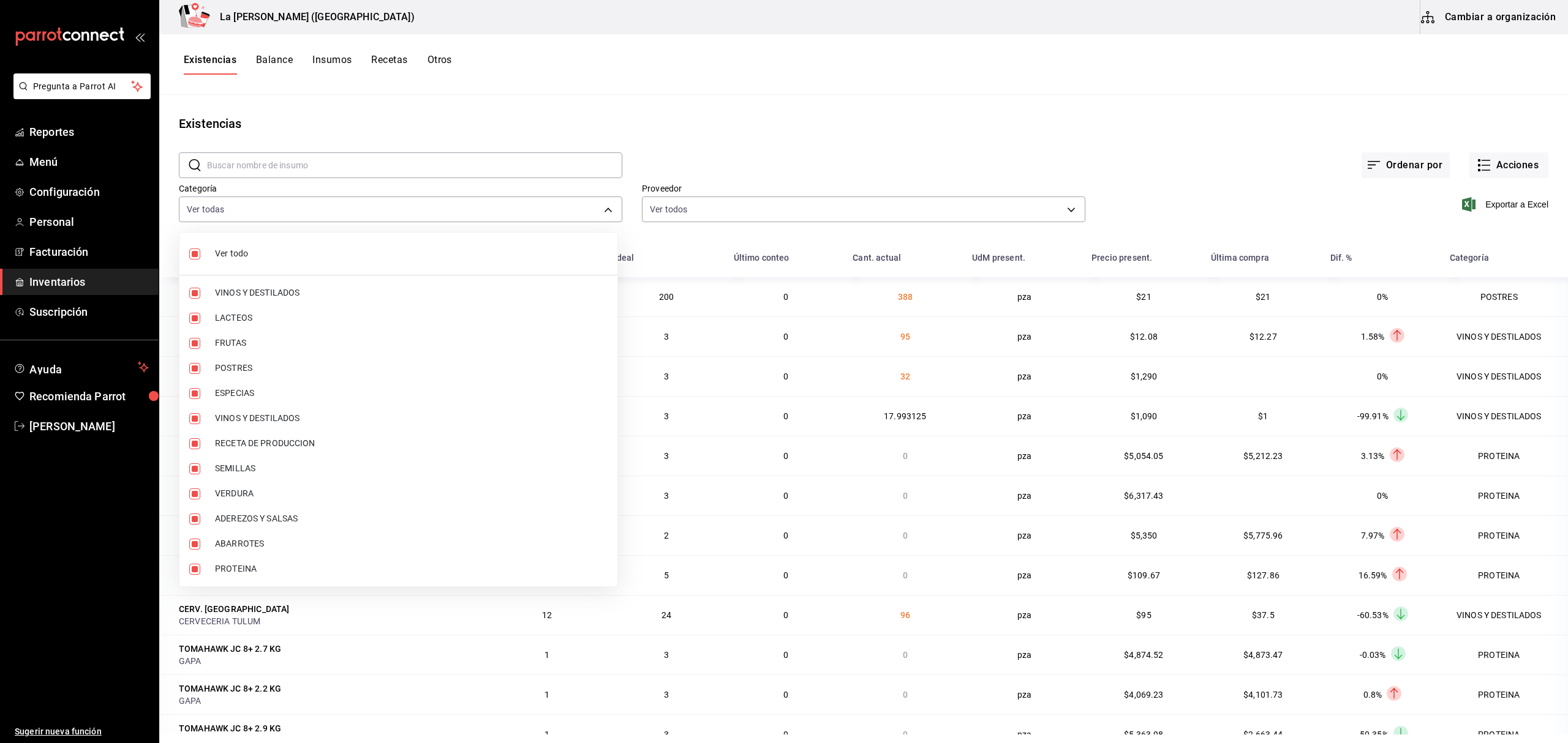
checkbox input "false"
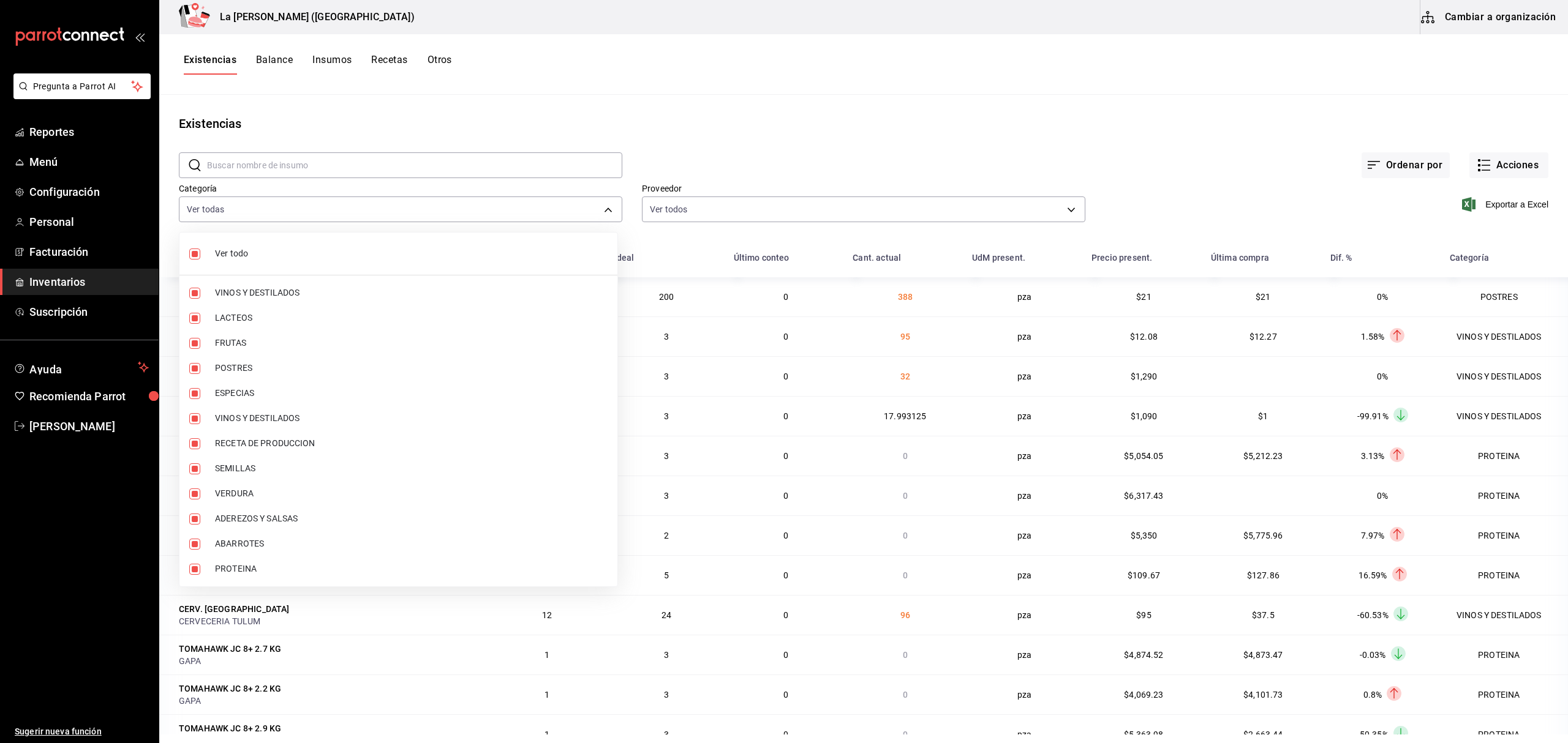
checkbox input "false"
click at [190, 292] on input "checkbox" at bounding box center [194, 293] width 11 height 11
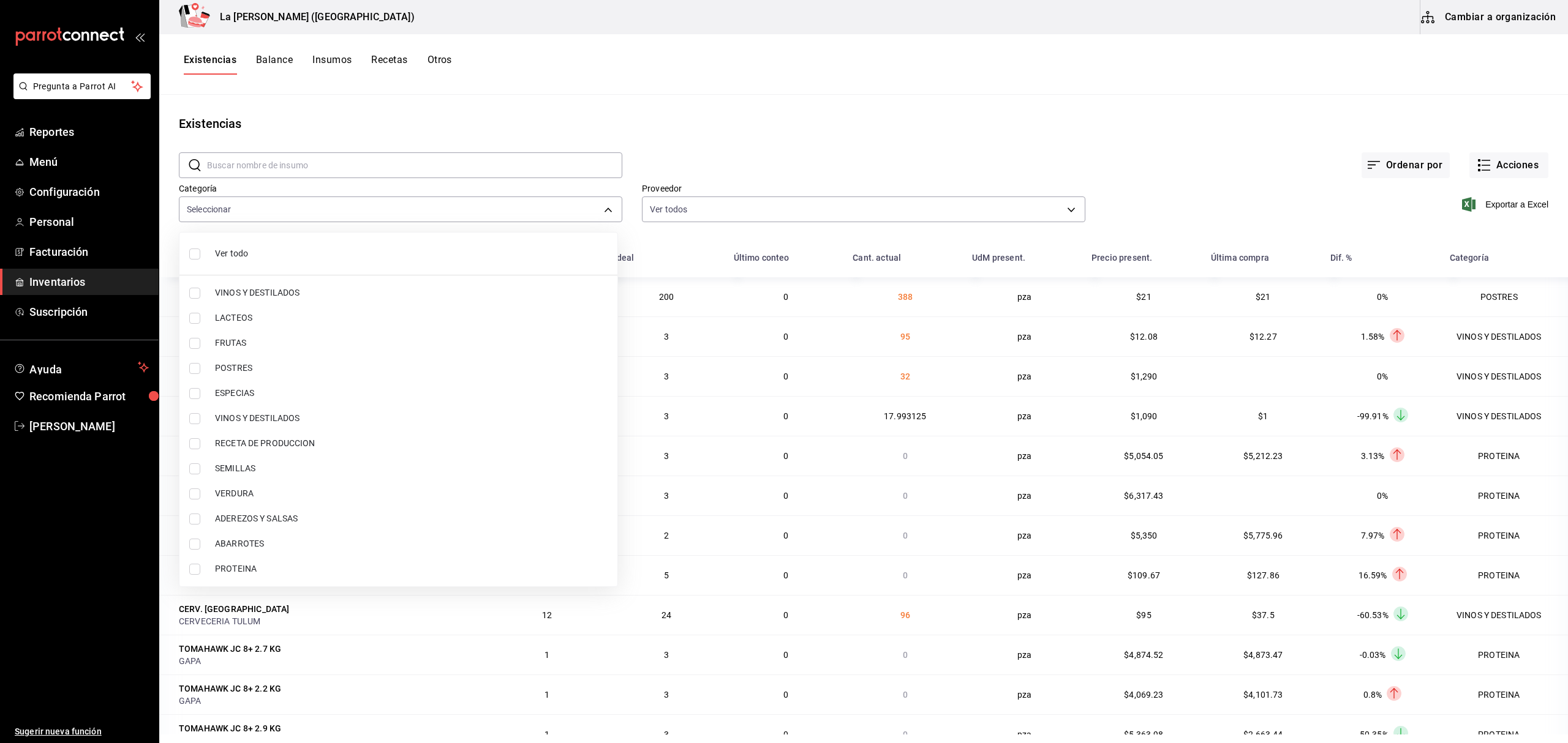
checkbox input "true"
type input "be0ce7a6-2660-4f84-b744-857dbbbd8cf4"
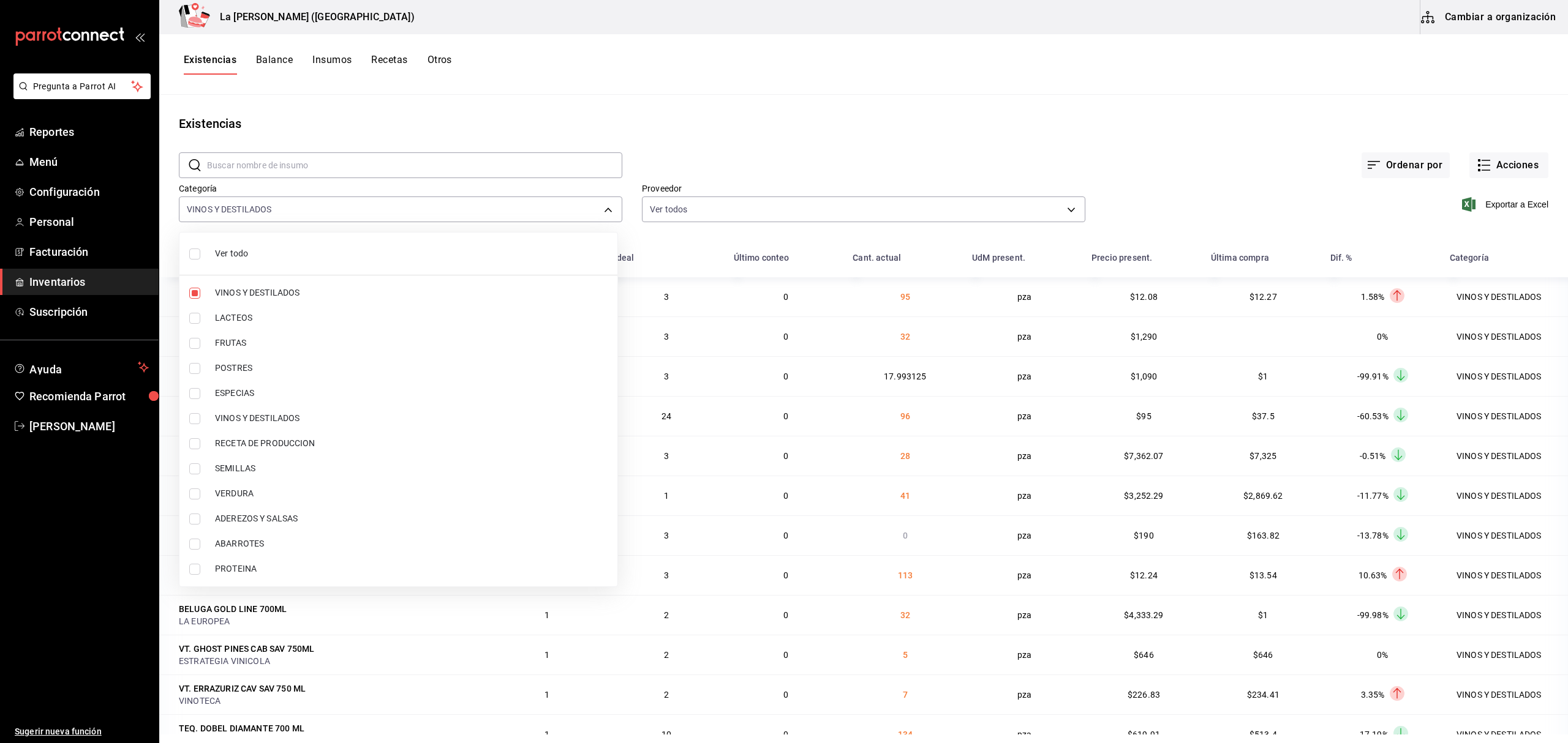
click at [198, 421] on input "checkbox" at bounding box center [194, 419] width 11 height 11
checkbox input "true"
type input "be0ce7a6-2660-4f84-b744-857dbbbd8cf4,6b144202-4515-49e4-b569-d22a29c80e26"
click at [1499, 203] on div at bounding box center [784, 371] width 1568 height 743
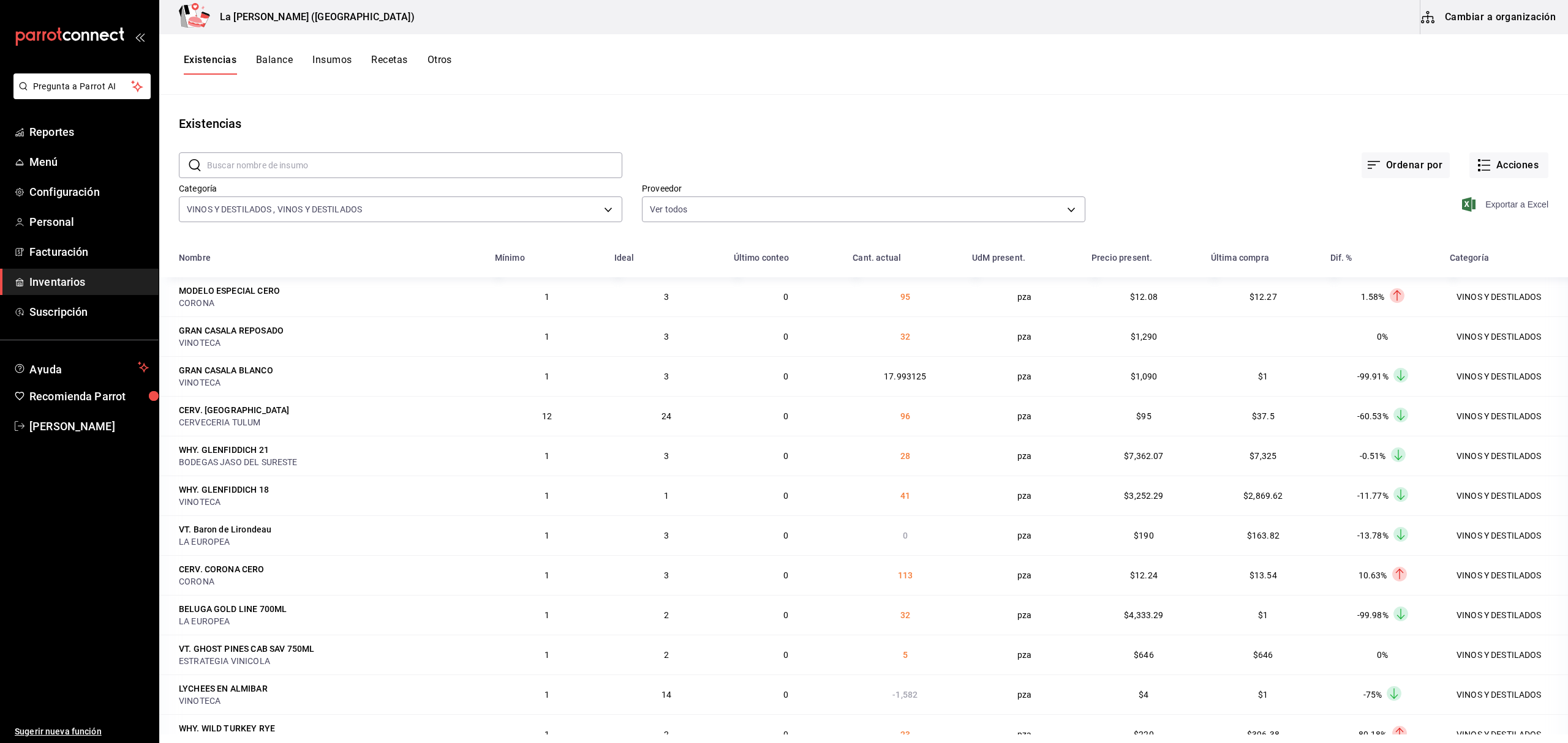
click at [1495, 205] on span "Exportar a Excel" at bounding box center [1506, 204] width 84 height 14
